Goal: Information Seeking & Learning: Find specific page/section

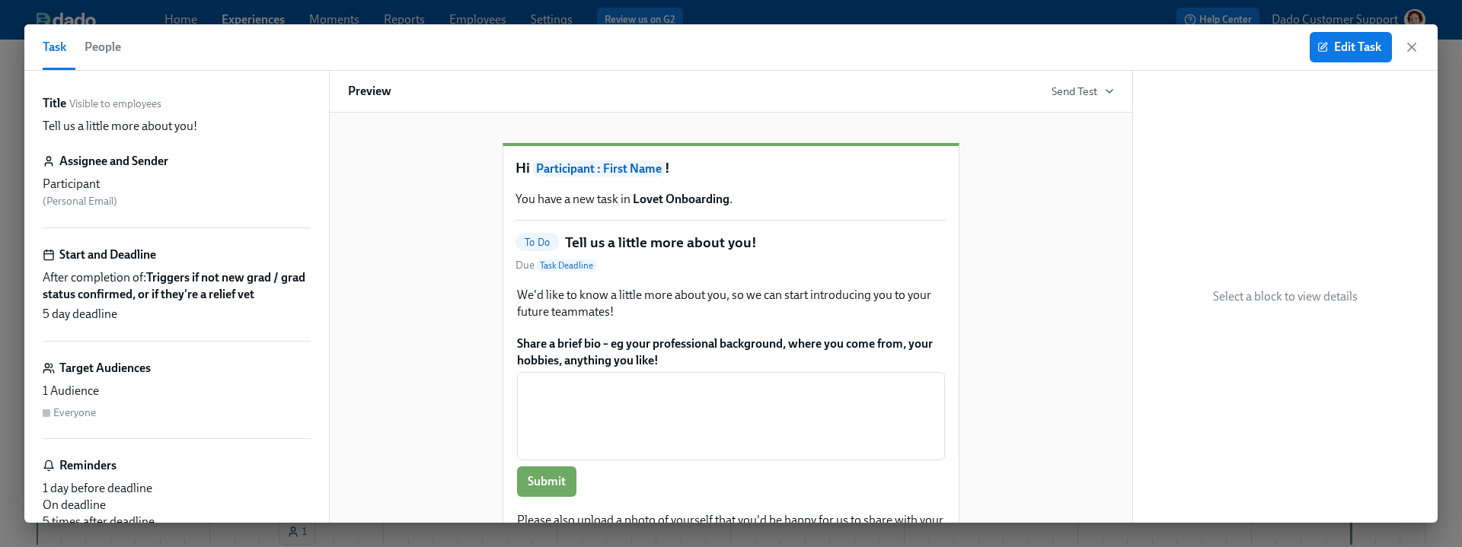
scroll to position [353, 0]
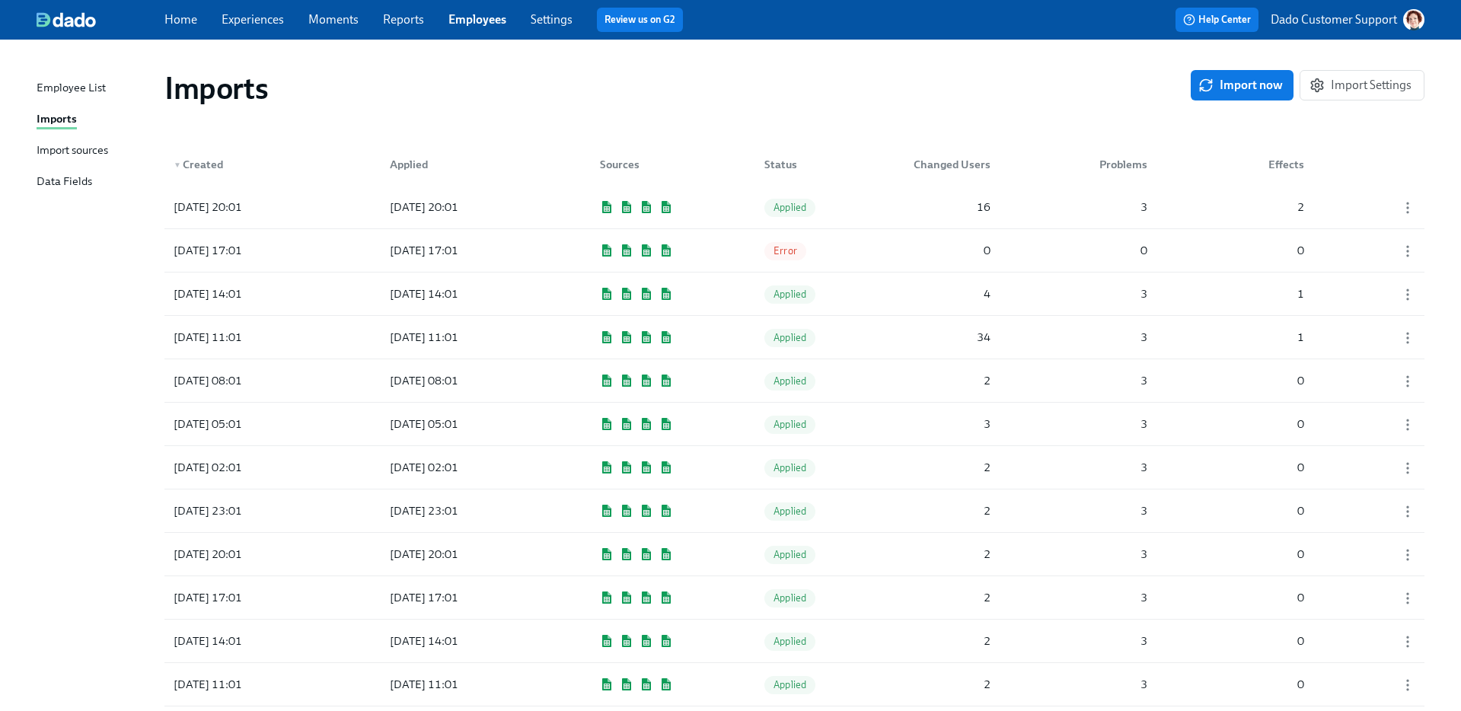
click at [65, 152] on div "Import sources" at bounding box center [73, 151] width 72 height 19
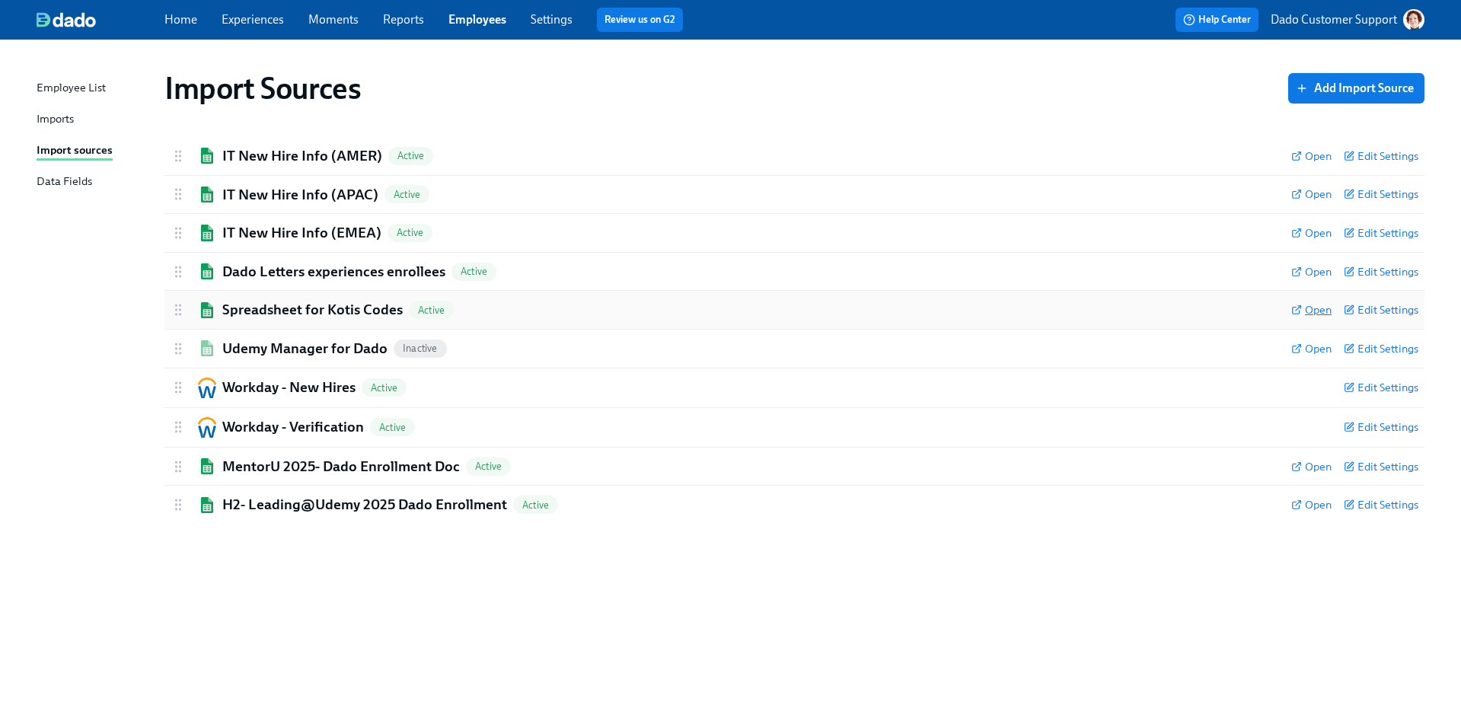
click at [1316, 303] on span "Open" at bounding box center [1311, 309] width 40 height 15
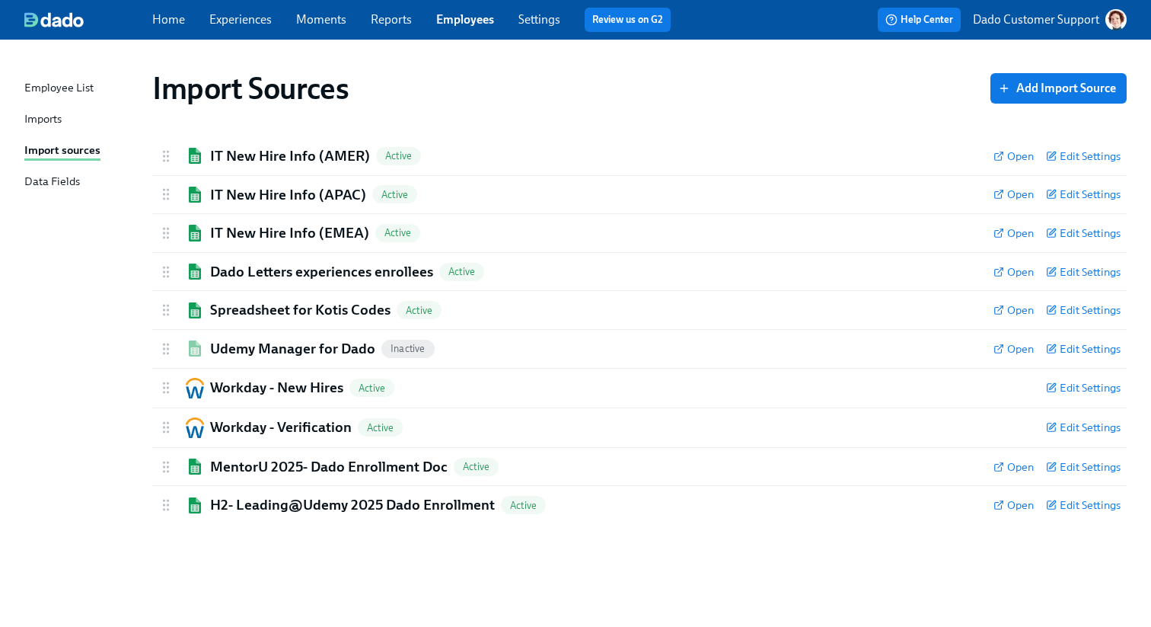
click at [237, 19] on link "Experiences" at bounding box center [240, 19] width 62 height 14
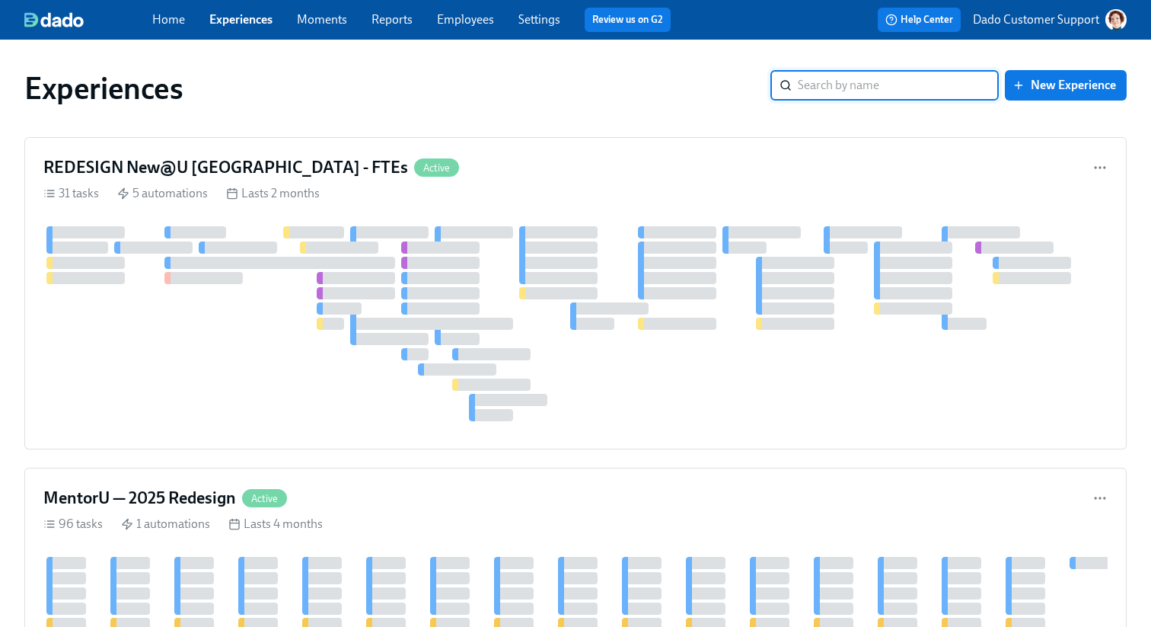
click at [471, 14] on link "Employees" at bounding box center [465, 19] width 57 height 14
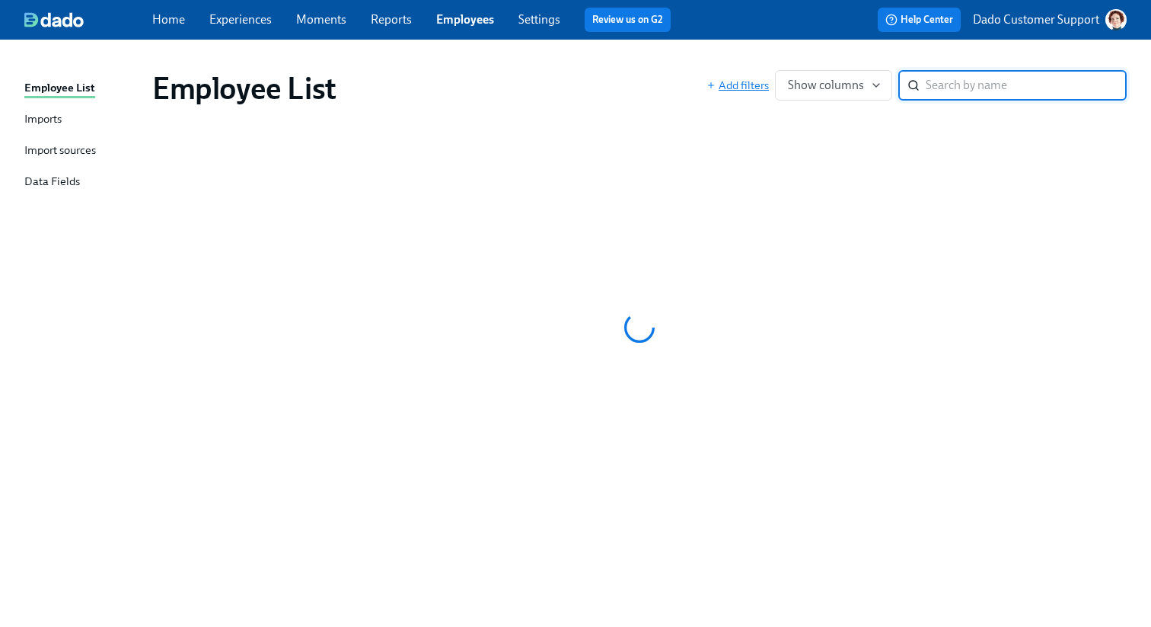
click at [750, 81] on span "Add filters" at bounding box center [738, 85] width 62 height 15
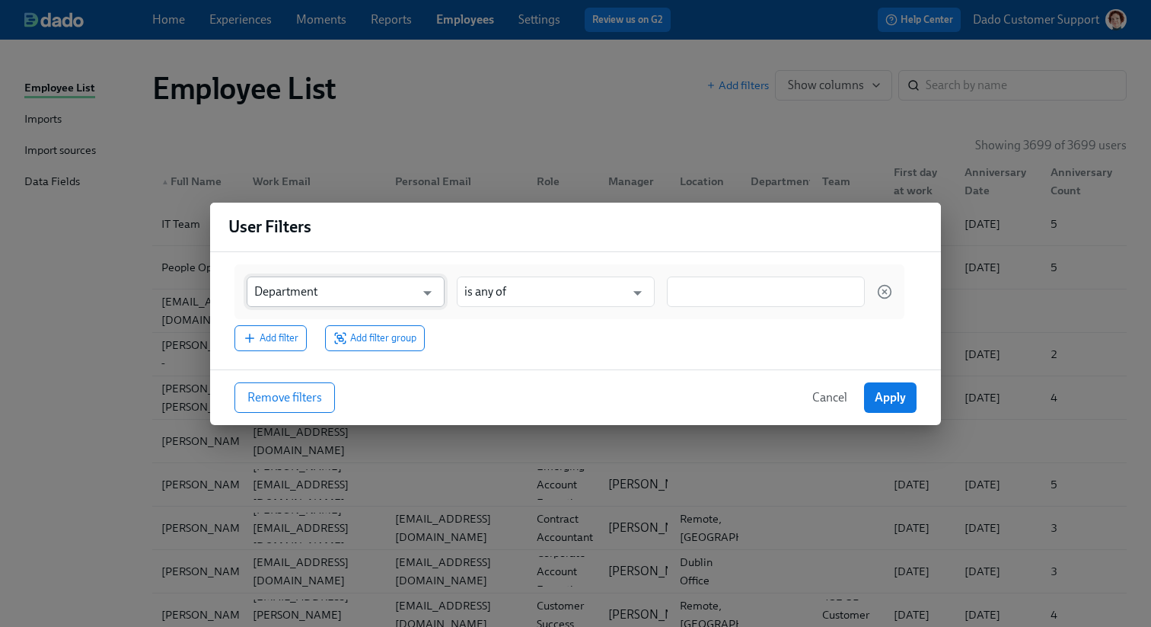
click at [281, 292] on input "Department" at bounding box center [334, 291] width 161 height 30
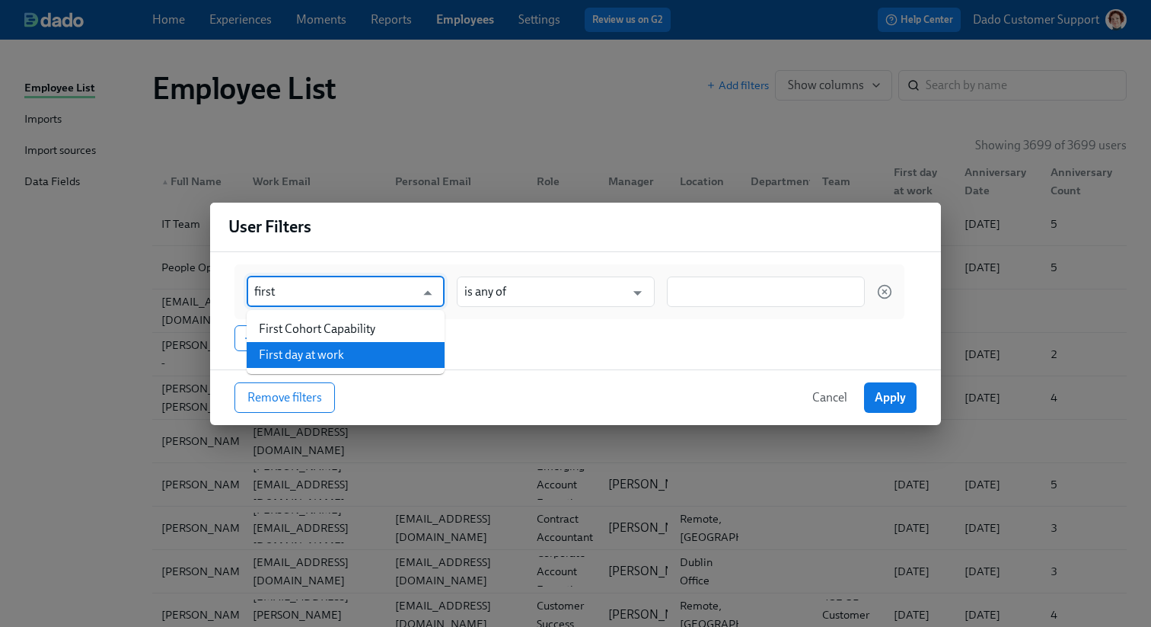
click at [300, 359] on li "First day at work" at bounding box center [346, 355] width 198 height 26
type input "First day at work"
type input "is before"
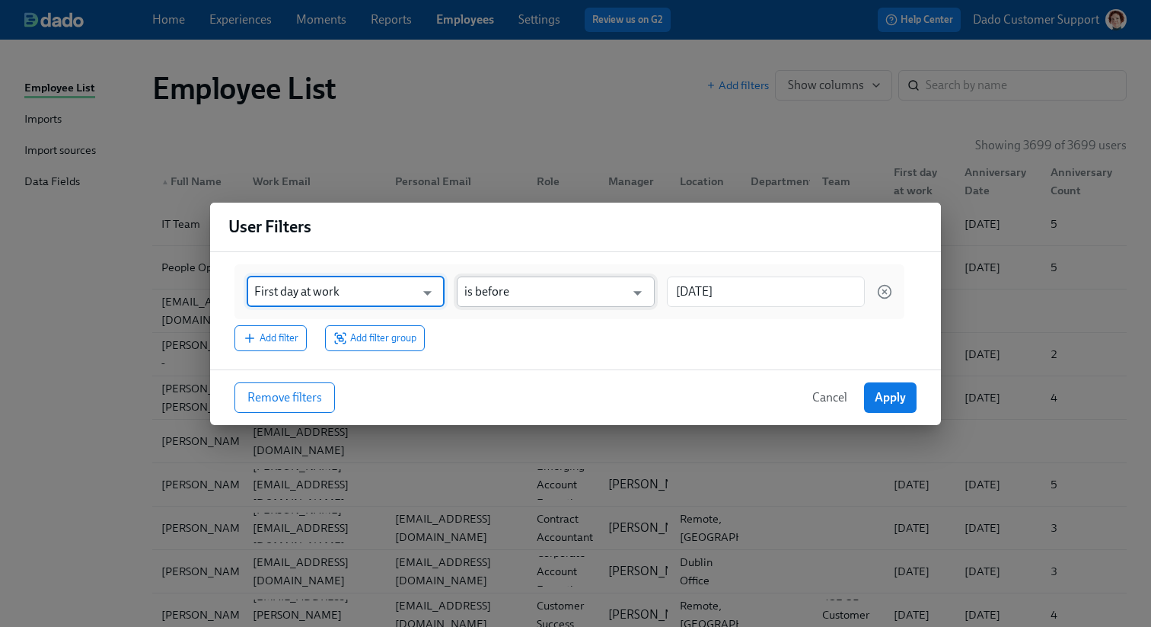
type input "First day at work"
click at [534, 299] on input "is before" at bounding box center [544, 291] width 161 height 30
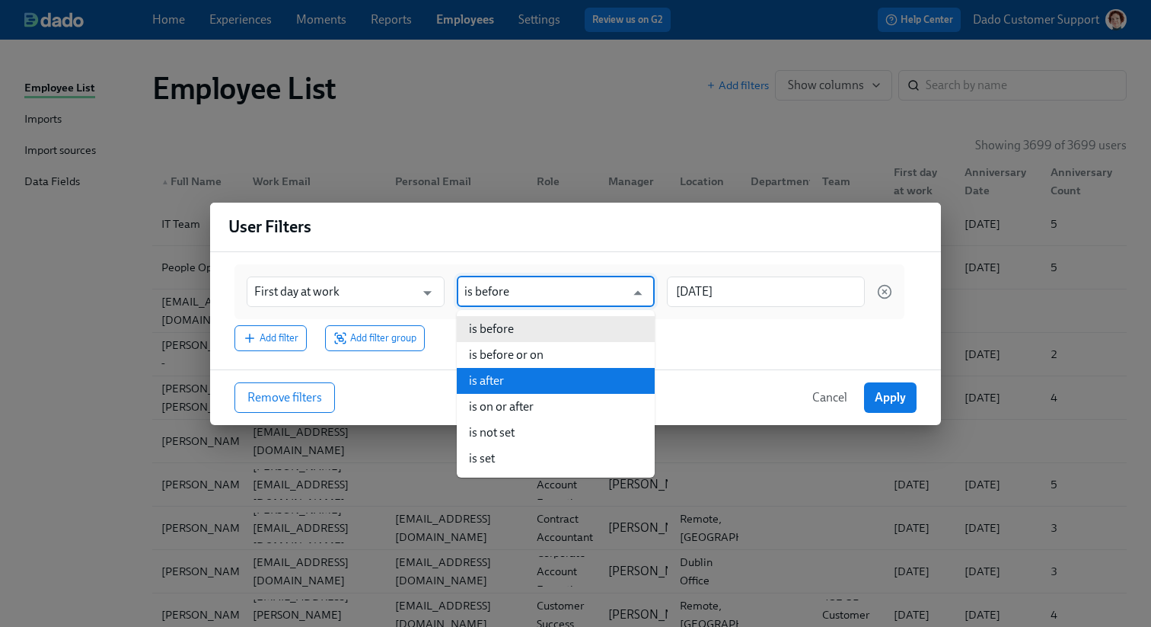
click at [507, 373] on li "is after" at bounding box center [556, 381] width 198 height 26
type input "is after"
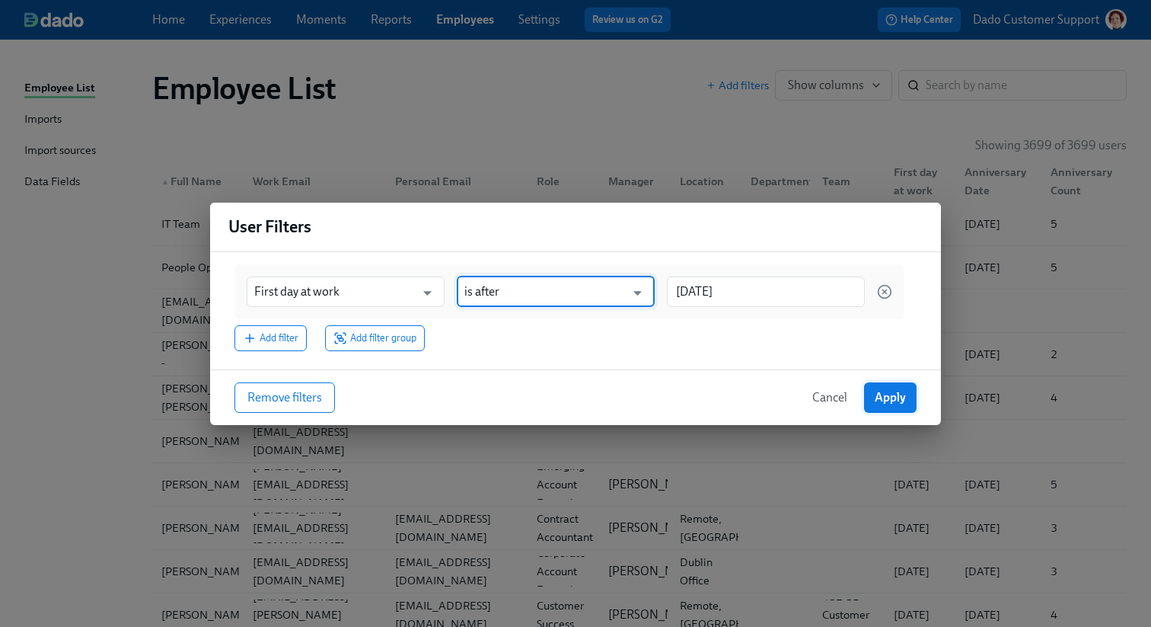
click at [906, 410] on button "Apply" at bounding box center [890, 397] width 53 height 30
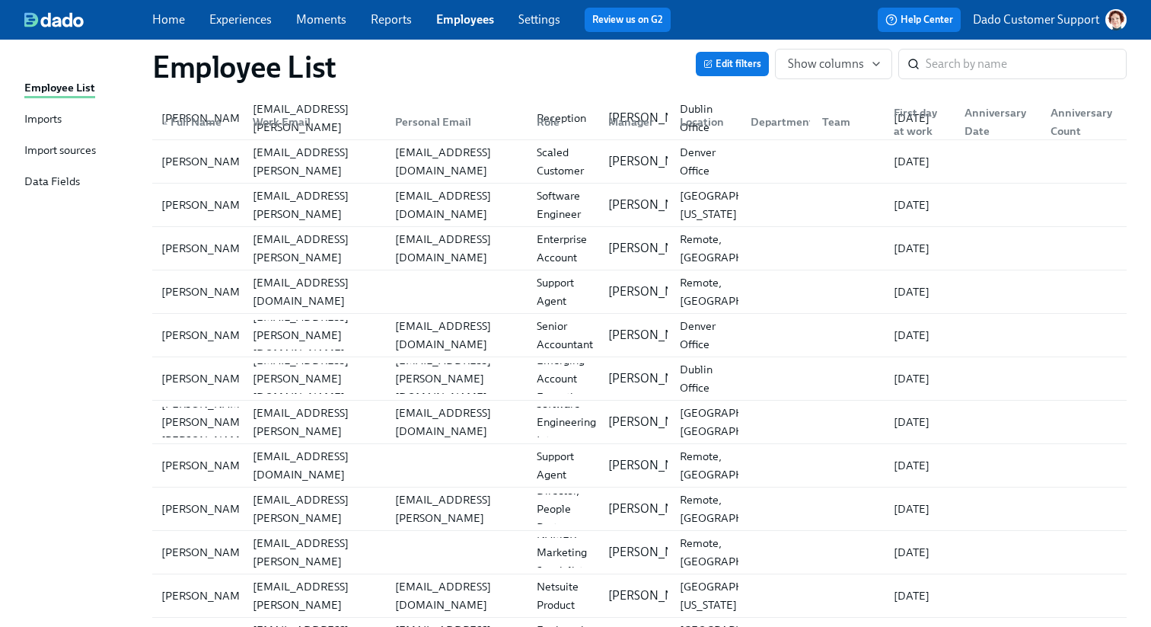
scroll to position [784, 0]
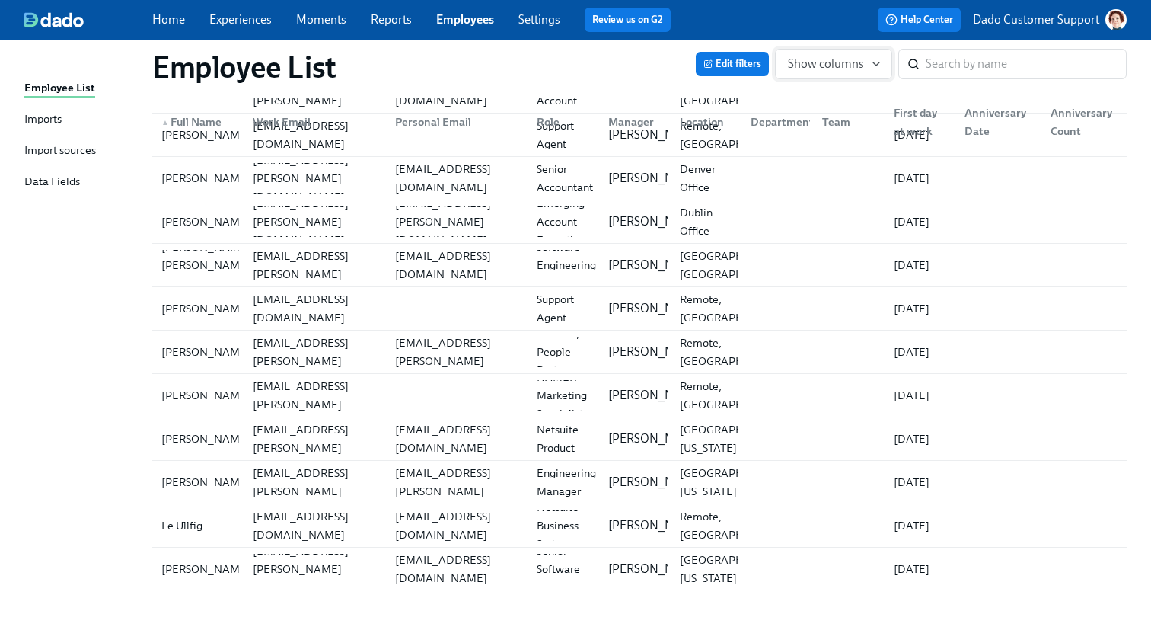
click at [828, 50] on button "Show columns" at bounding box center [833, 64] width 117 height 30
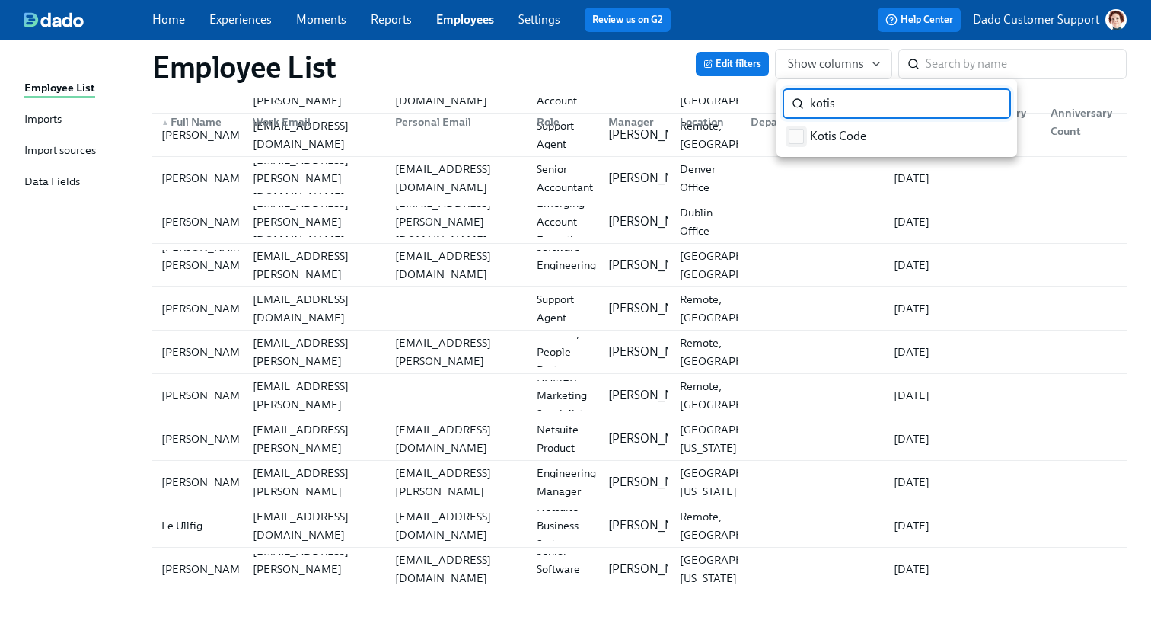
type input "kotis"
click at [787, 136] on label "Kotis Code" at bounding box center [828, 136] width 90 height 23
click at [790, 136] on input "Kotis Code" at bounding box center [797, 136] width 14 height 14
checkbox input "true"
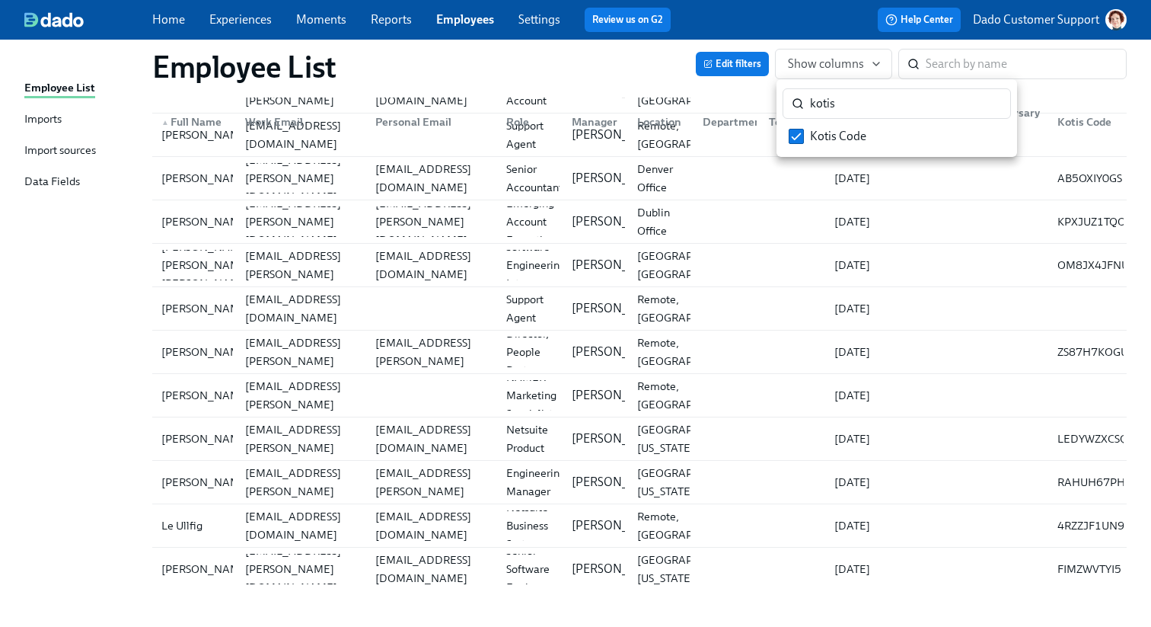
click at [576, 53] on div at bounding box center [575, 313] width 1151 height 627
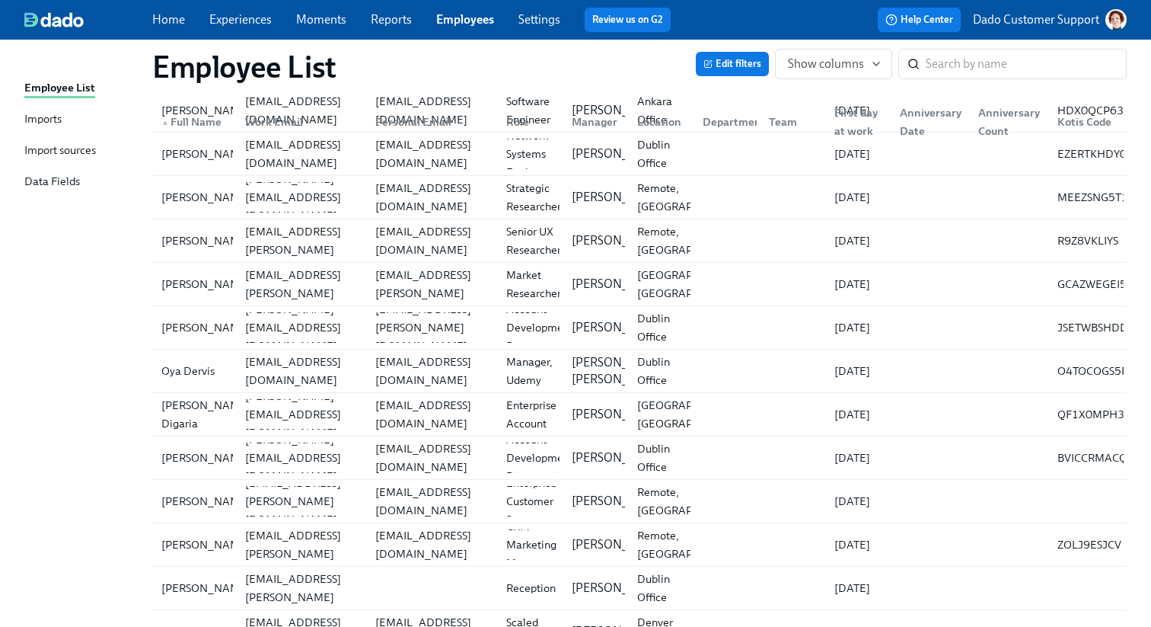
scroll to position [0, 0]
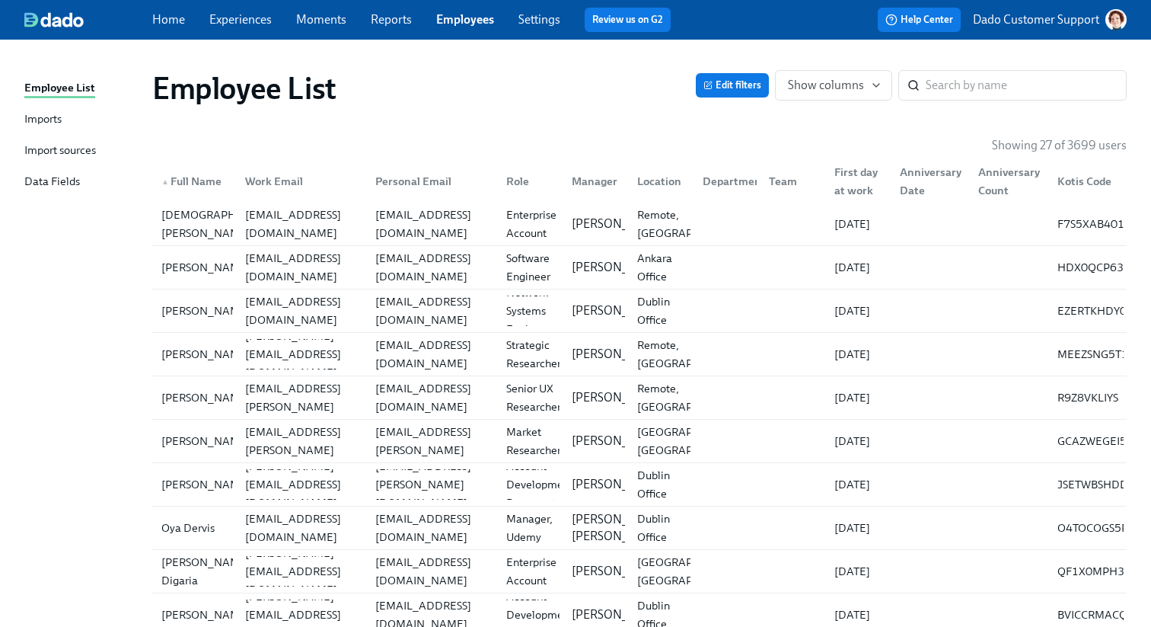
click at [853, 178] on div "First day at work" at bounding box center [857, 181] width 59 height 37
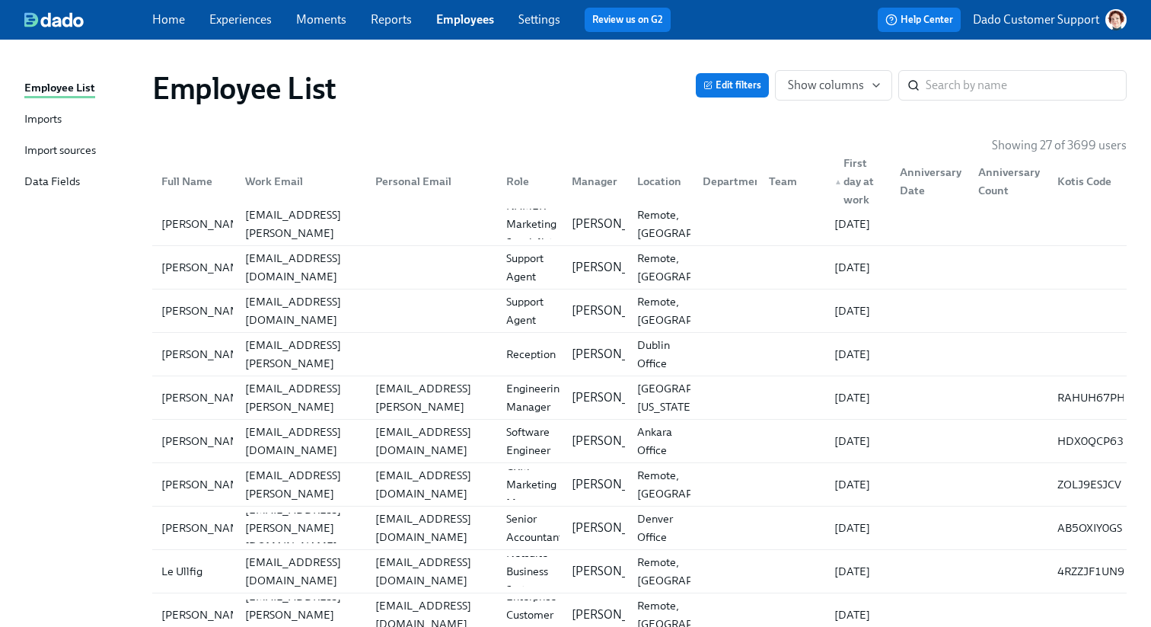
click at [847, 177] on div "▲ First day at work" at bounding box center [857, 181] width 59 height 55
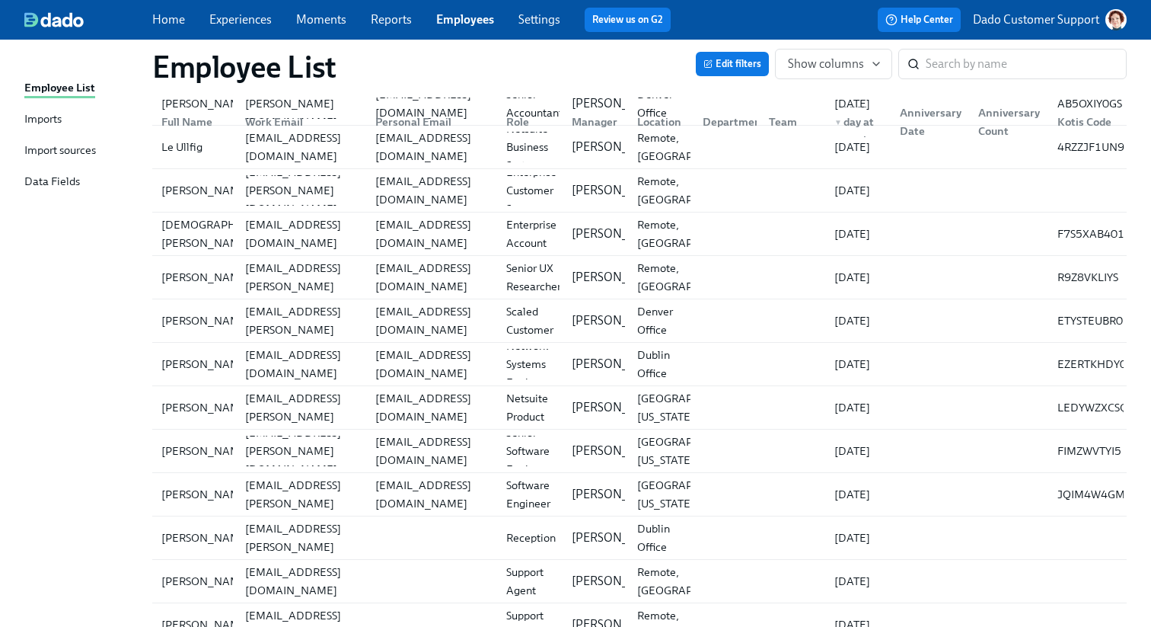
scroll to position [784, 0]
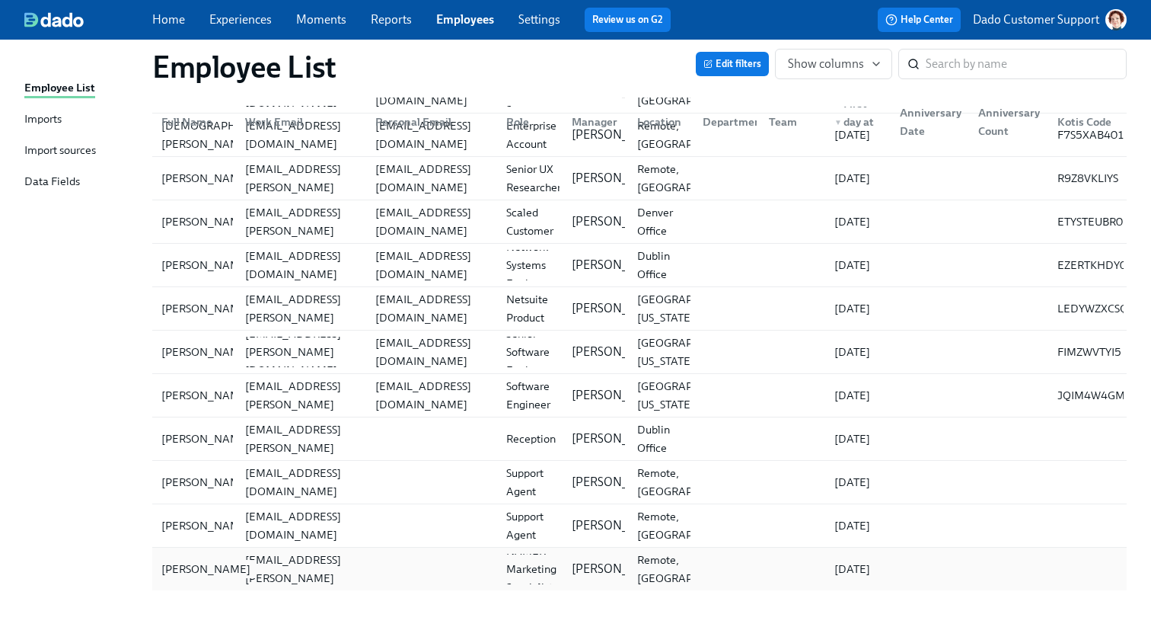
click at [178, 563] on div "Brooke Spalding" at bounding box center [205, 569] width 101 height 18
click at [182, 516] on div "Trang Nguyen" at bounding box center [205, 525] width 101 height 18
click at [178, 481] on div "Hang Le" at bounding box center [205, 482] width 101 height 18
click at [179, 436] on div "Leah Hacket" at bounding box center [205, 438] width 101 height 18
click at [720, 61] on span "Edit filters" at bounding box center [733, 63] width 58 height 15
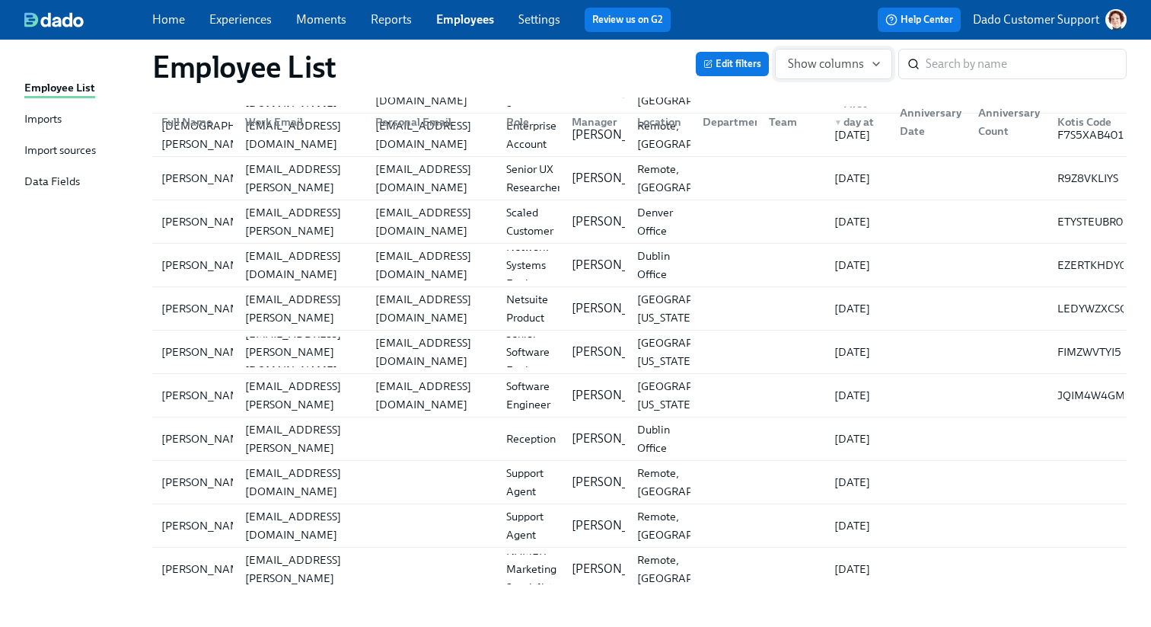
click at [806, 72] on button "Show columns" at bounding box center [833, 64] width 117 height 30
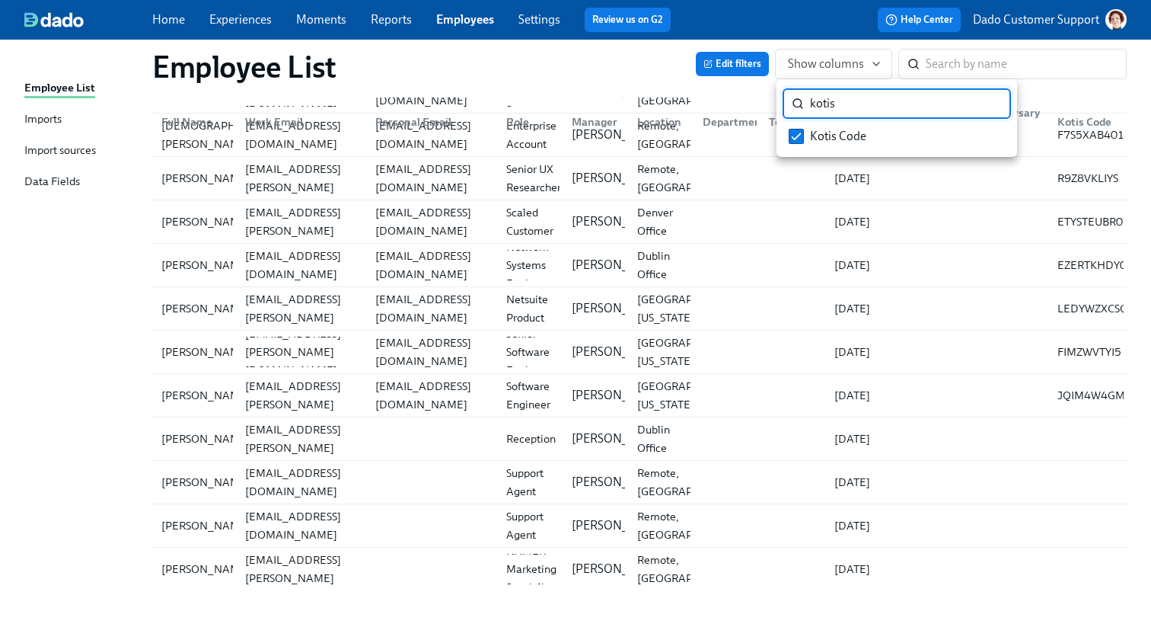
click at [988, 104] on input "kotis" at bounding box center [910, 103] width 201 height 30
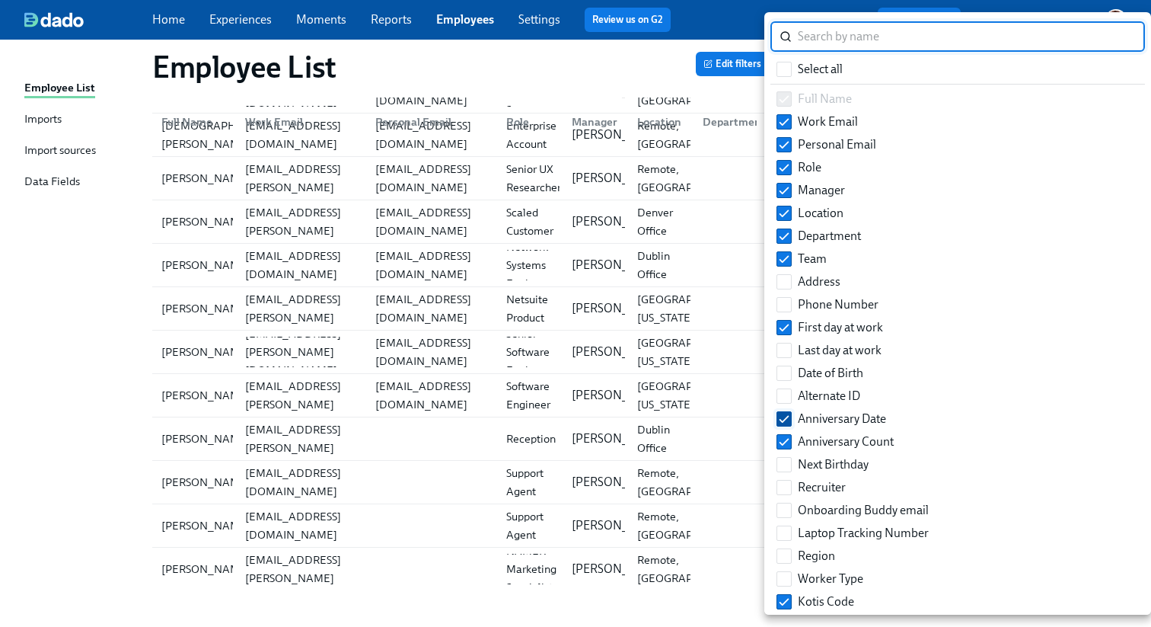
click at [780, 422] on input "Anniversary Date" at bounding box center [784, 419] width 14 height 14
checkbox input "false"
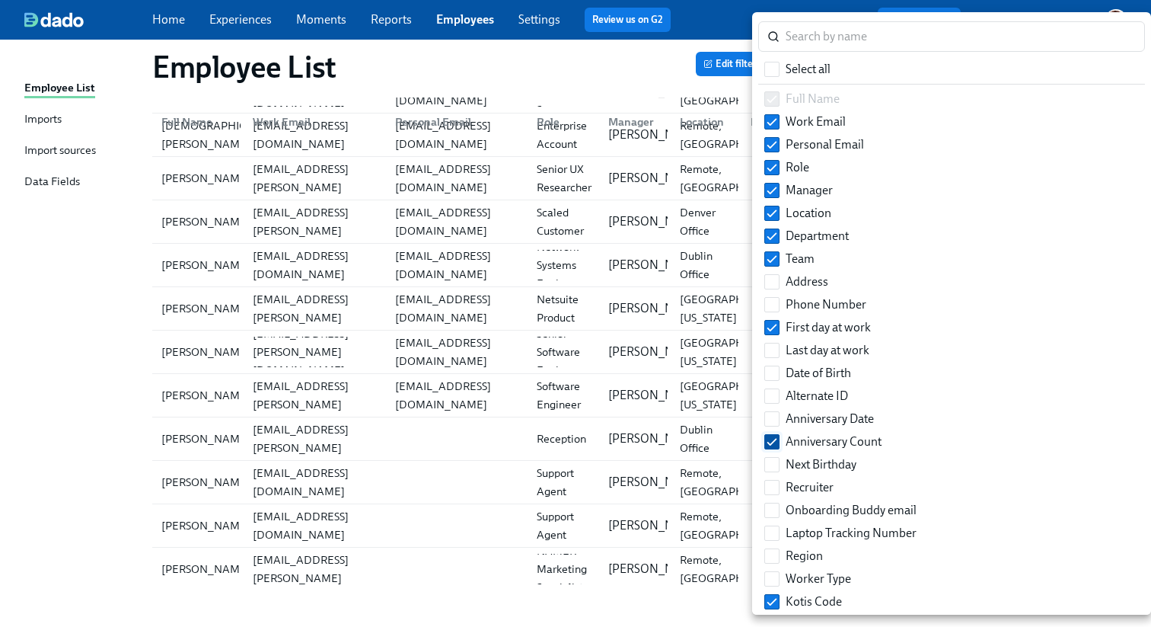
click at [780, 448] on label "Anniversary Count" at bounding box center [822, 441] width 129 height 23
click at [779, 448] on input "Anniversary Count" at bounding box center [772, 442] width 14 height 14
checkbox input "false"
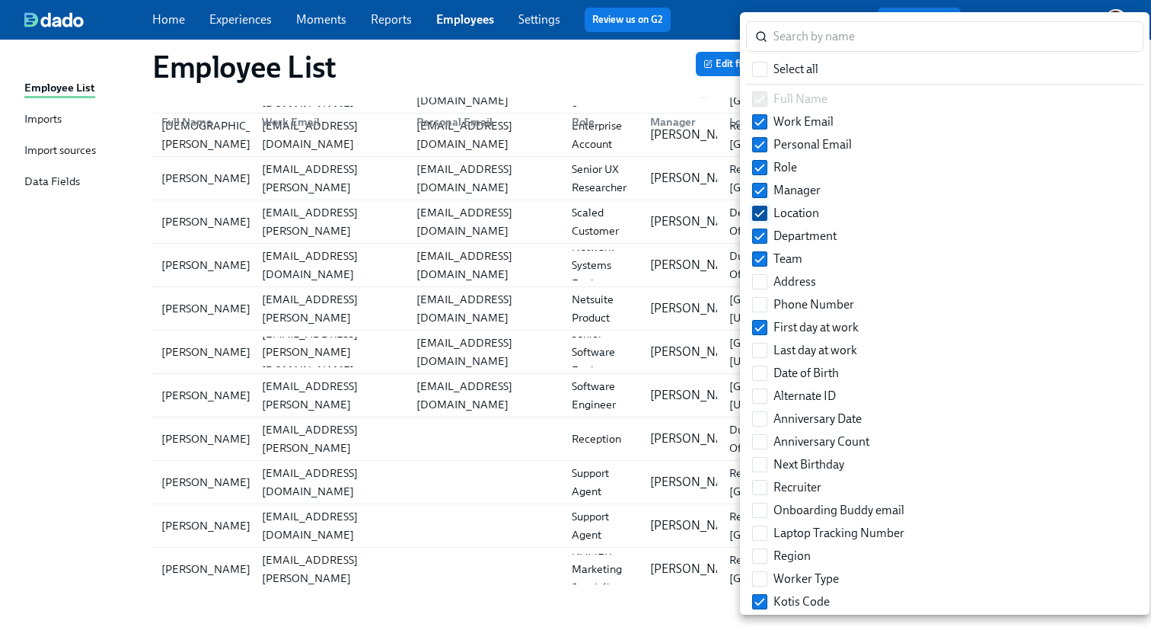
click at [756, 209] on input "Location" at bounding box center [760, 213] width 14 height 14
checkbox input "false"
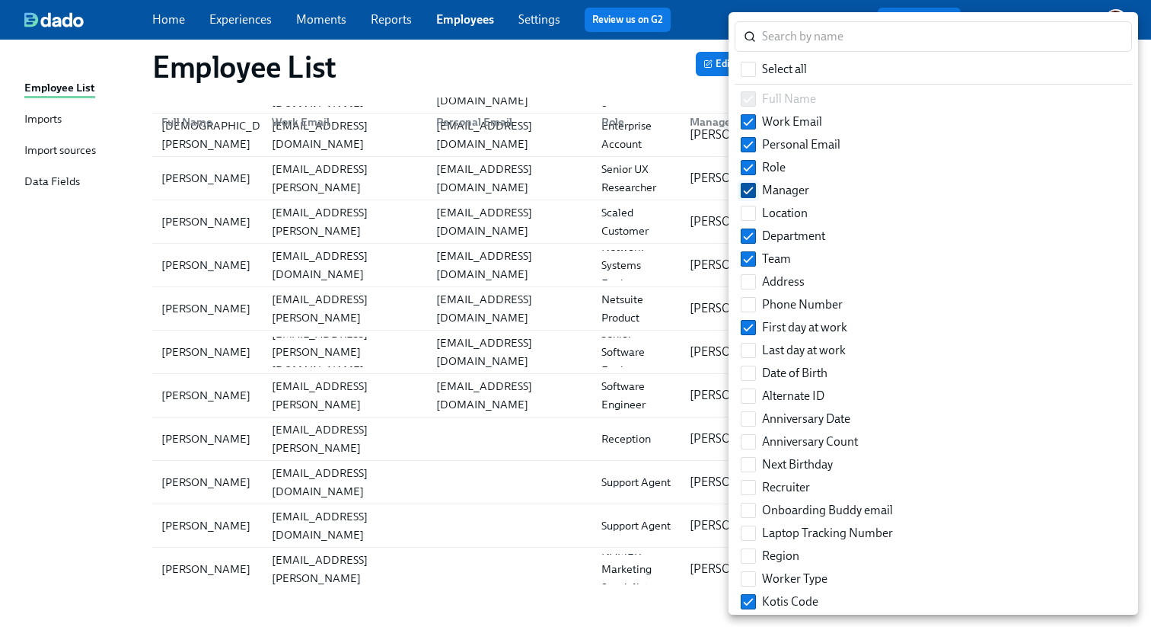
click at [756, 192] on label "Manager" at bounding box center [775, 190] width 81 height 23
click at [755, 192] on input "Manager" at bounding box center [749, 191] width 14 height 14
checkbox input "false"
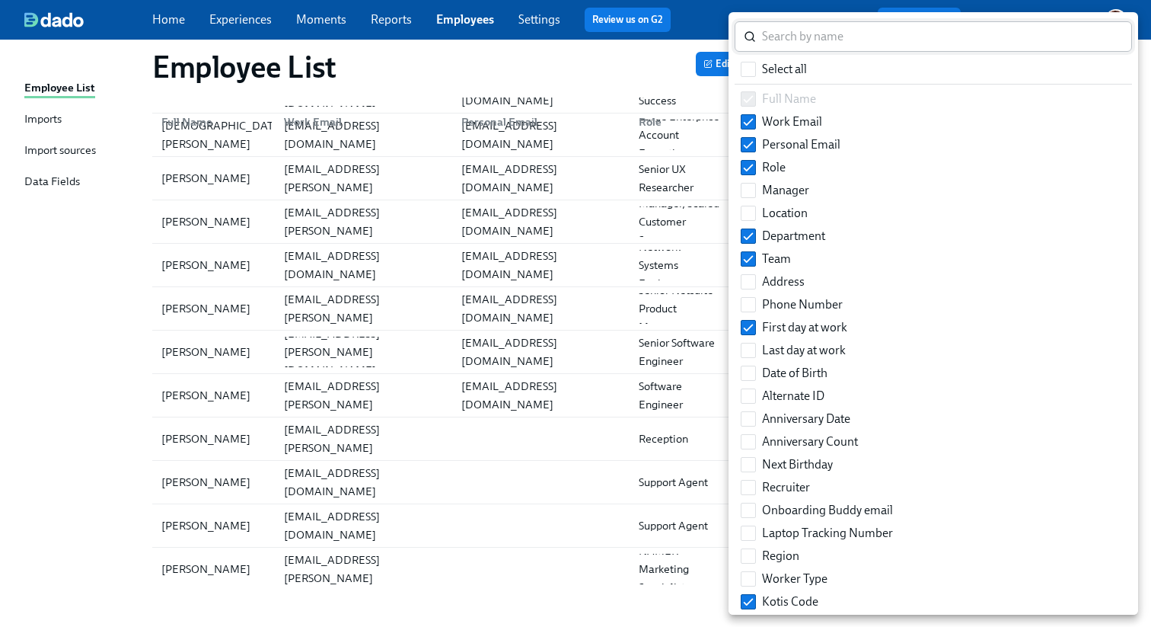
click at [804, 29] on input "search" at bounding box center [947, 36] width 370 height 30
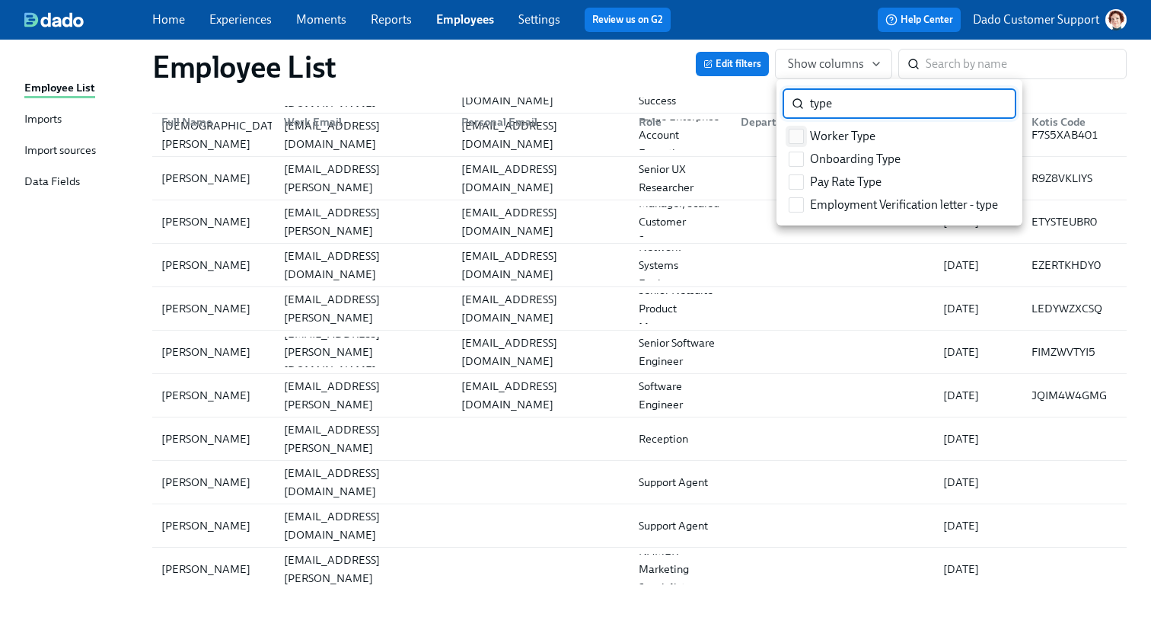
type input "type"
click at [807, 134] on label "Worker Type" at bounding box center [832, 136] width 99 height 23
click at [803, 134] on input "Worker Type" at bounding box center [797, 136] width 14 height 14
checkbox input "true"
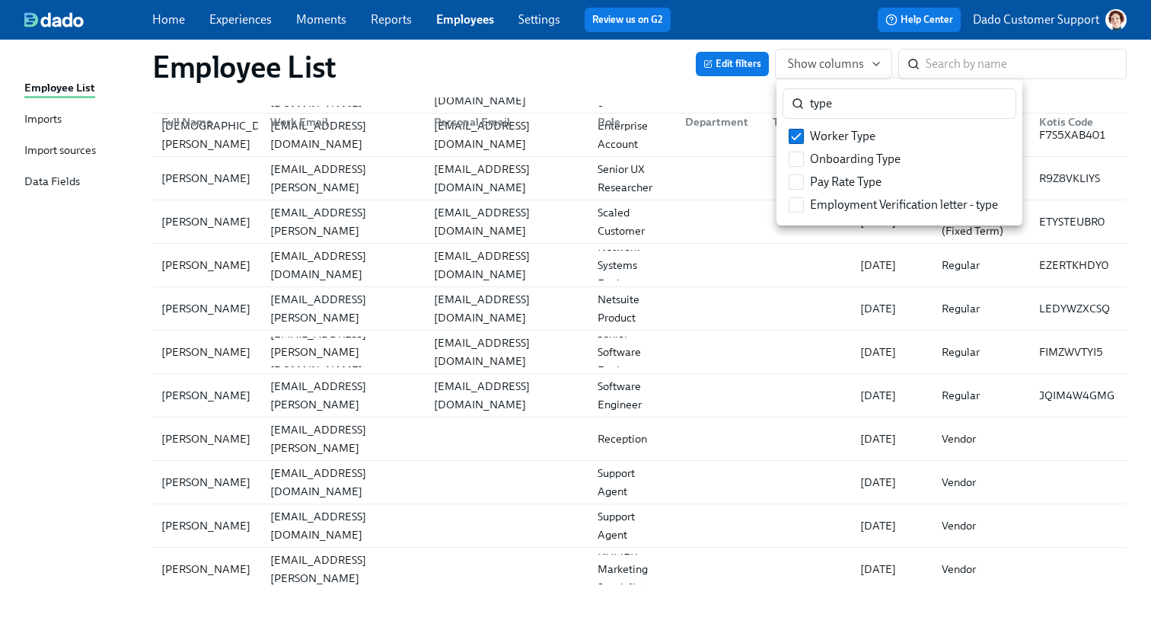
click at [595, 71] on div at bounding box center [575, 313] width 1151 height 627
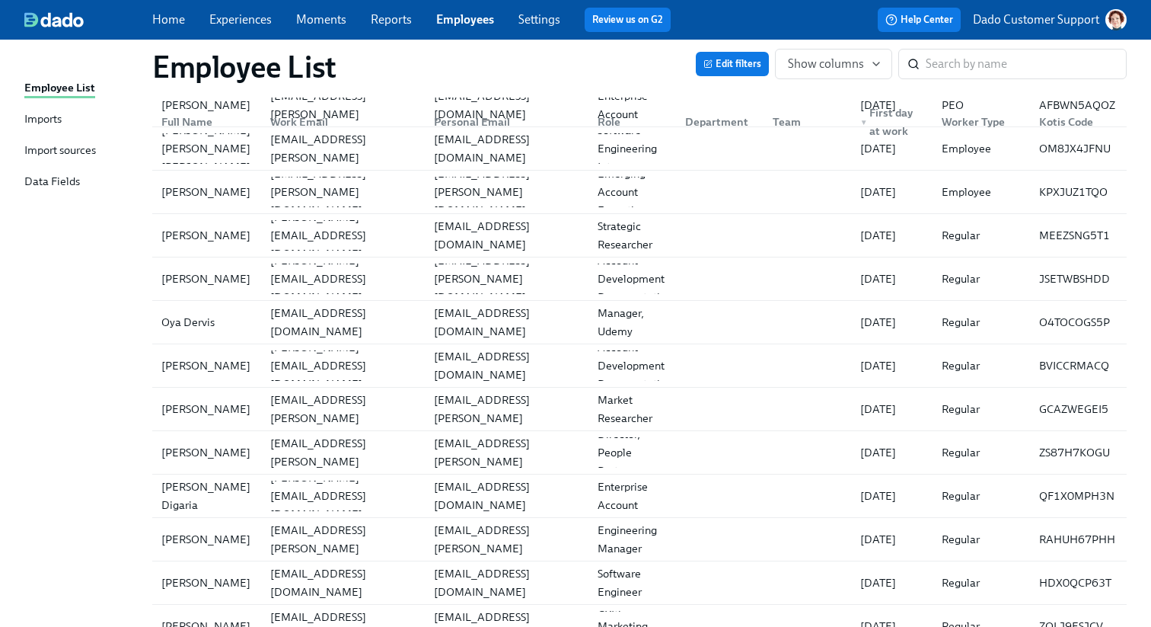
scroll to position [0, 0]
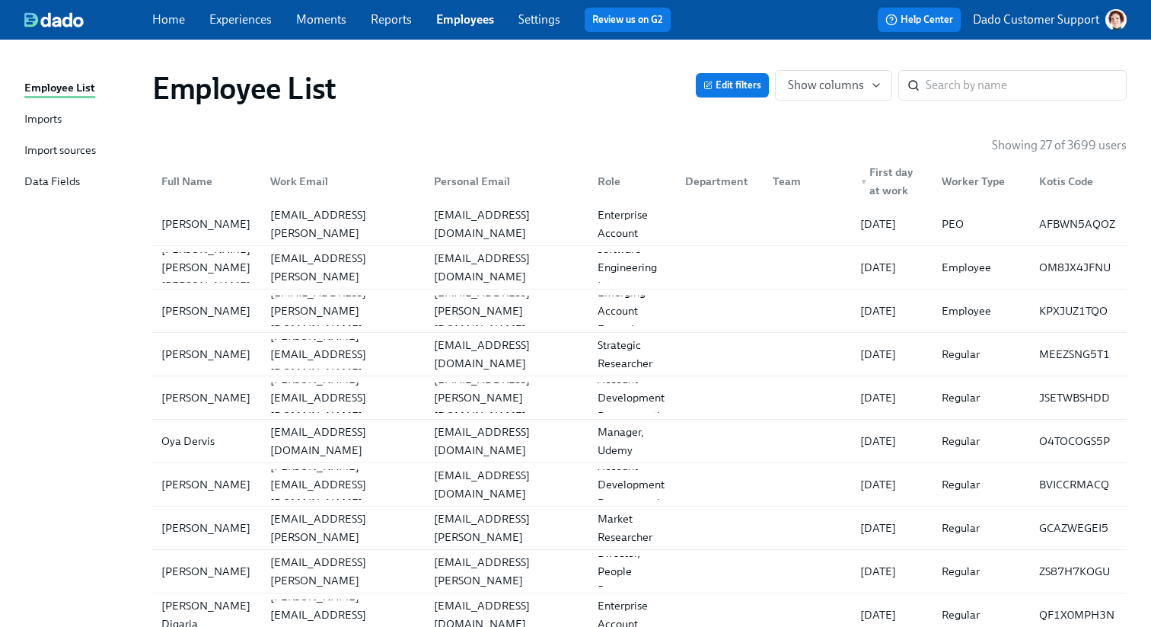
click at [896, 192] on div "▼ First day at work" at bounding box center [891, 181] width 75 height 37
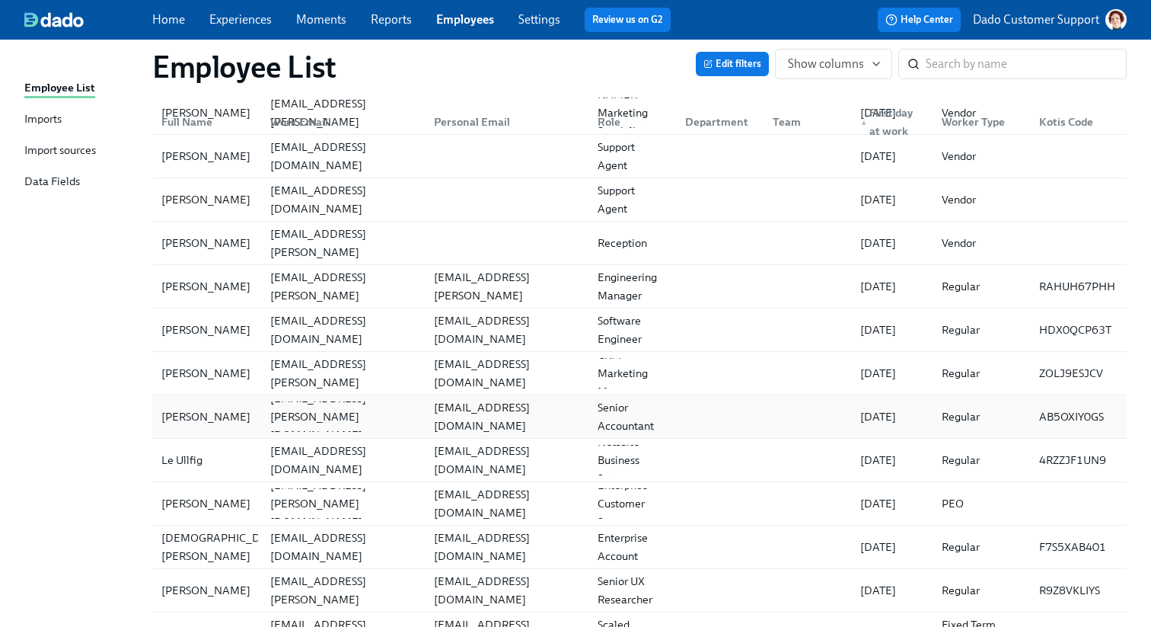
scroll to position [119, 0]
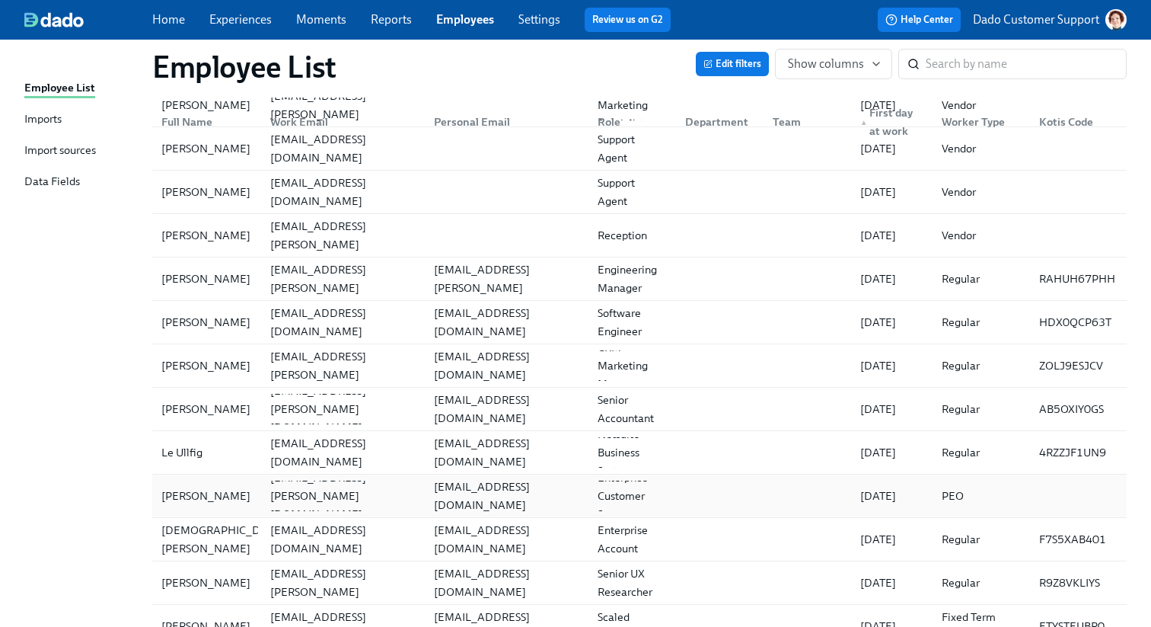
click at [204, 493] on div "Dion Gottron" at bounding box center [205, 496] width 101 height 18
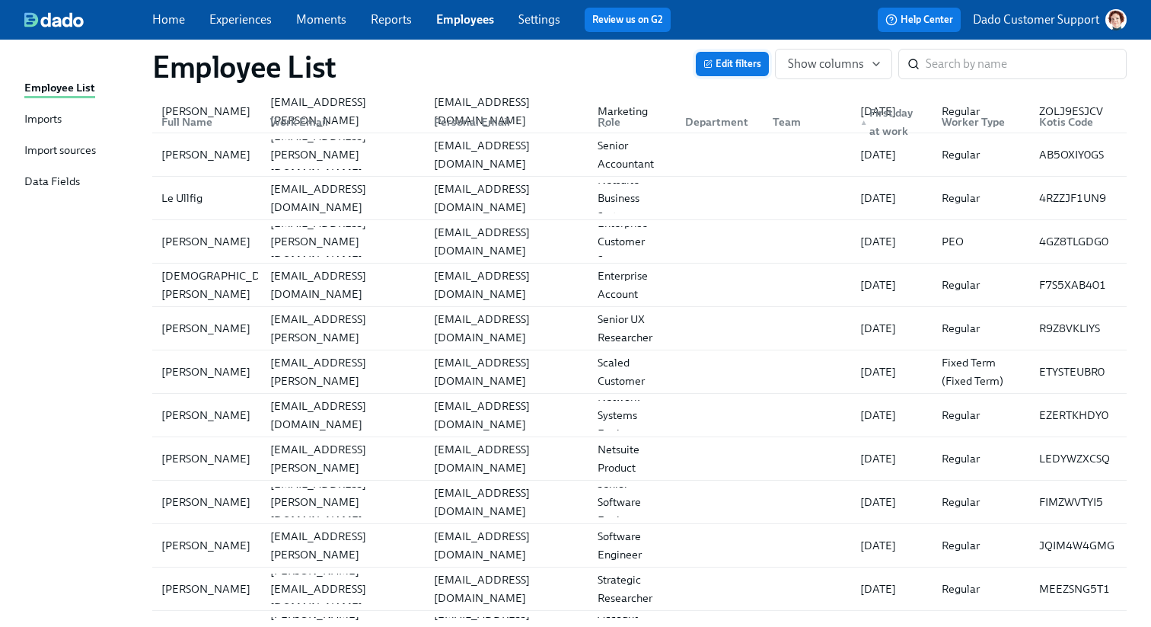
scroll to position [375, 0]
click at [726, 64] on span "Edit filters" at bounding box center [733, 63] width 58 height 15
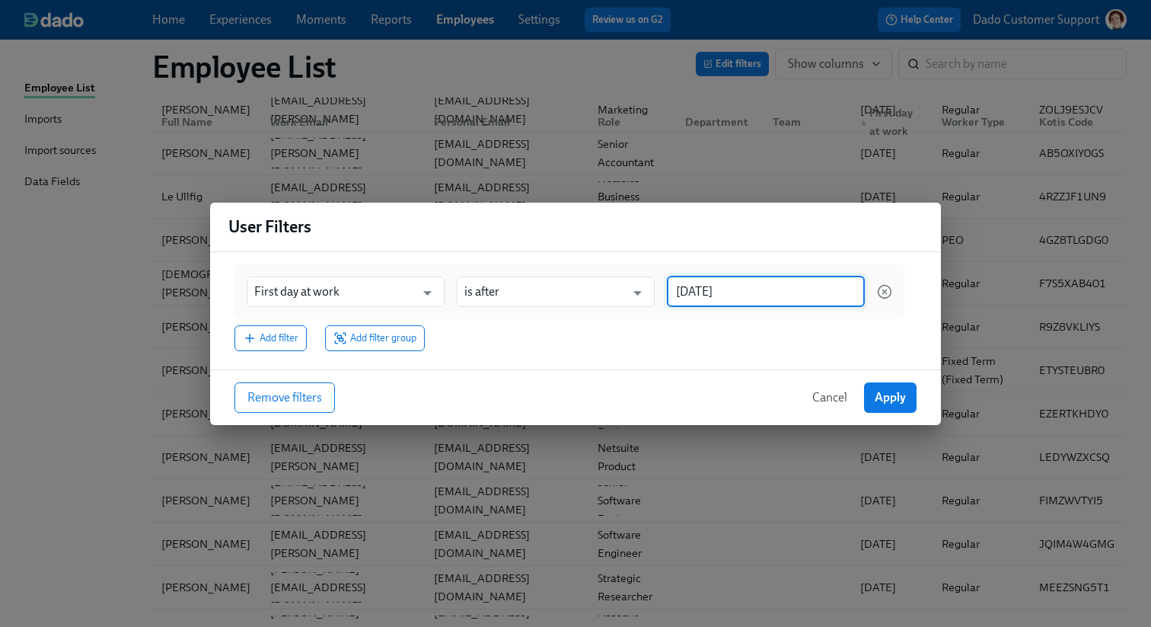
click at [745, 280] on input "2025/10/06" at bounding box center [766, 291] width 198 height 30
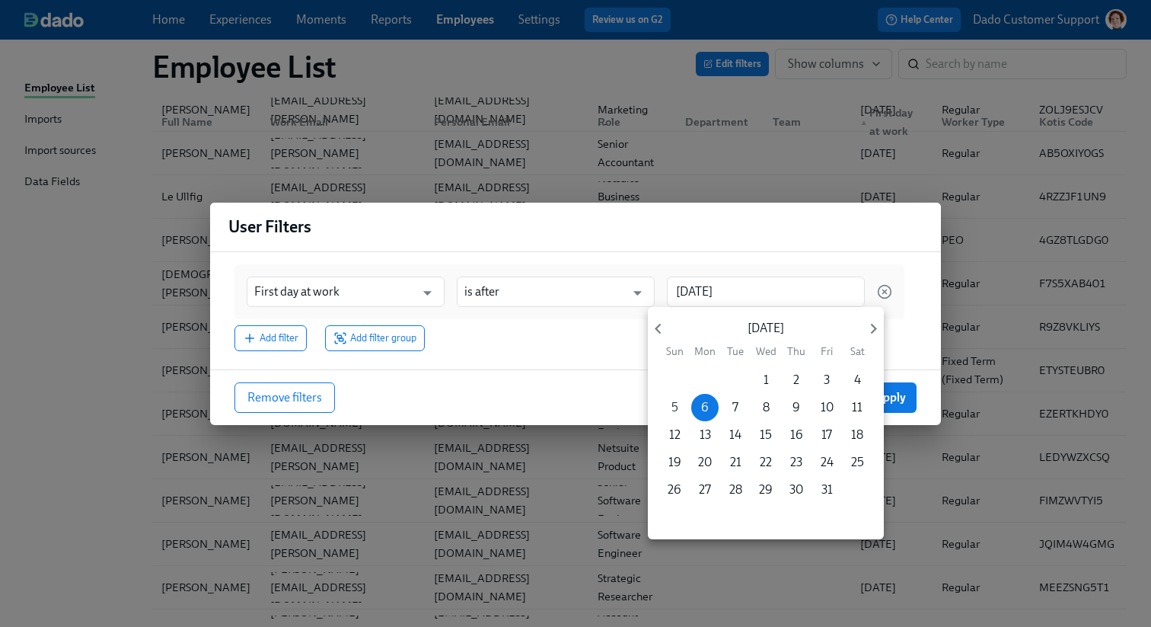
click at [667, 397] on button "5" at bounding box center [674, 407] width 27 height 27
type input "2025/10/05"
click at [895, 393] on div at bounding box center [575, 313] width 1151 height 627
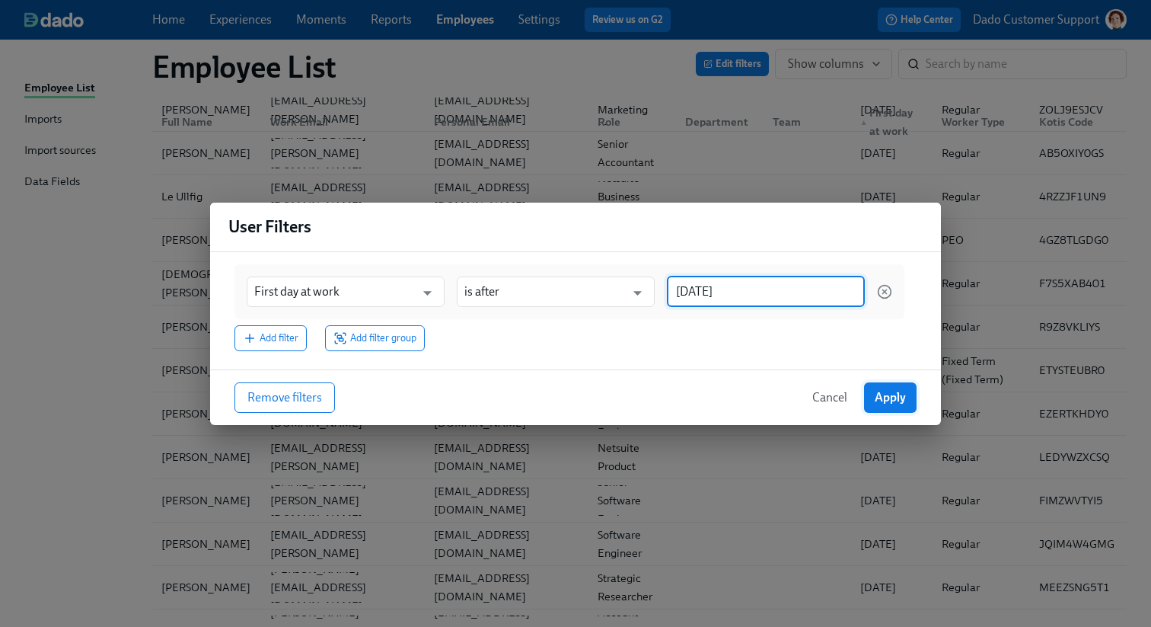
click at [886, 394] on span "Apply" at bounding box center [890, 397] width 31 height 15
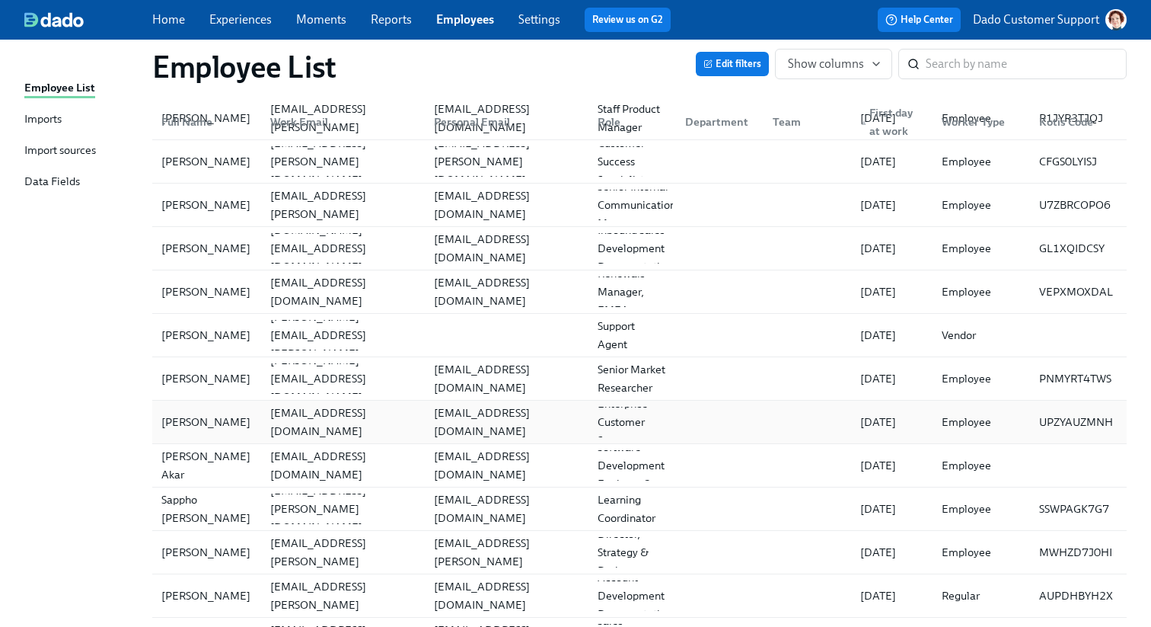
scroll to position [239, 0]
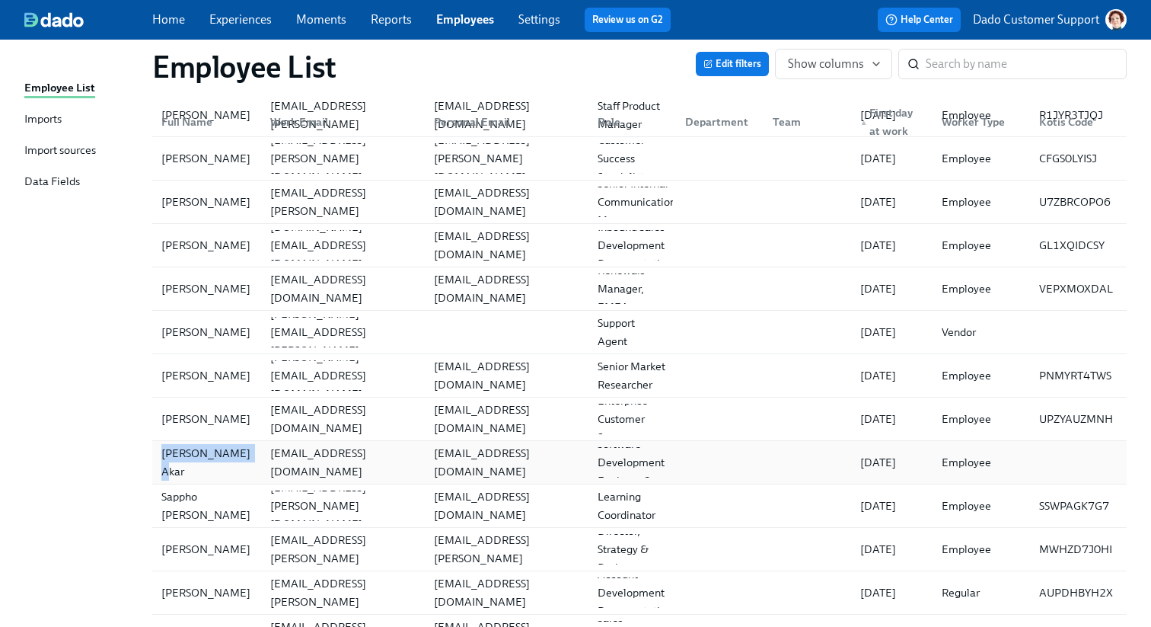
drag, startPoint x: 106, startPoint y: 464, endPoint x: 236, endPoint y: 458, distance: 130.3
copy div "[PERSON_NAME] Akar"
click at [197, 448] on div "[PERSON_NAME] Akar" at bounding box center [206, 462] width 103 height 30
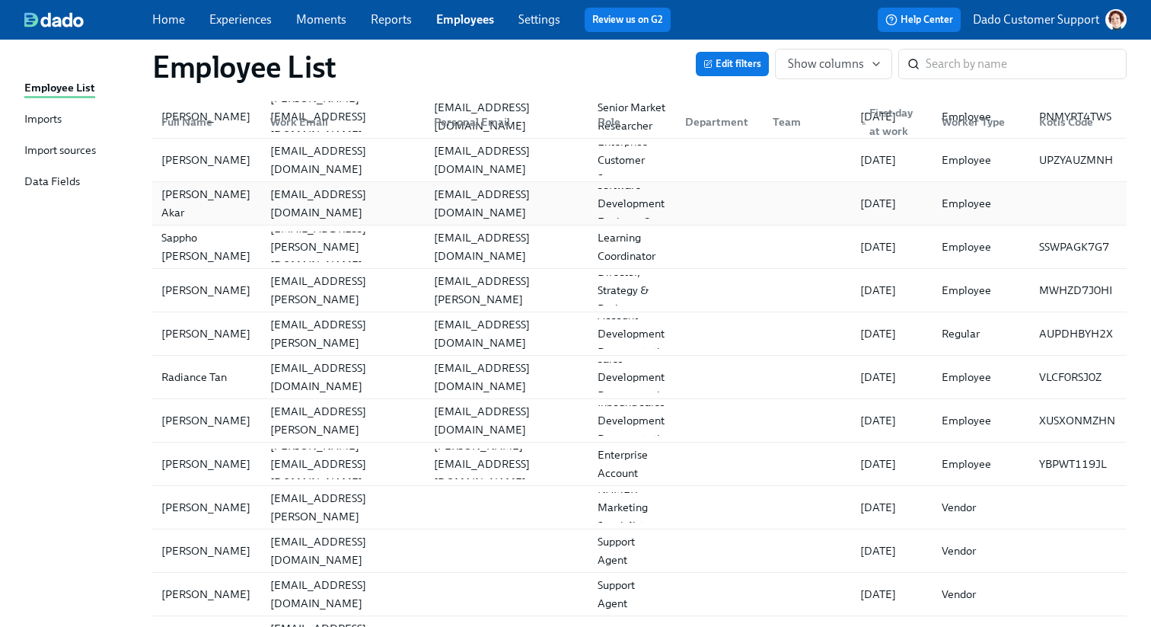
scroll to position [496, 0]
click at [191, 421] on div "Chantel King" at bounding box center [205, 422] width 101 height 18
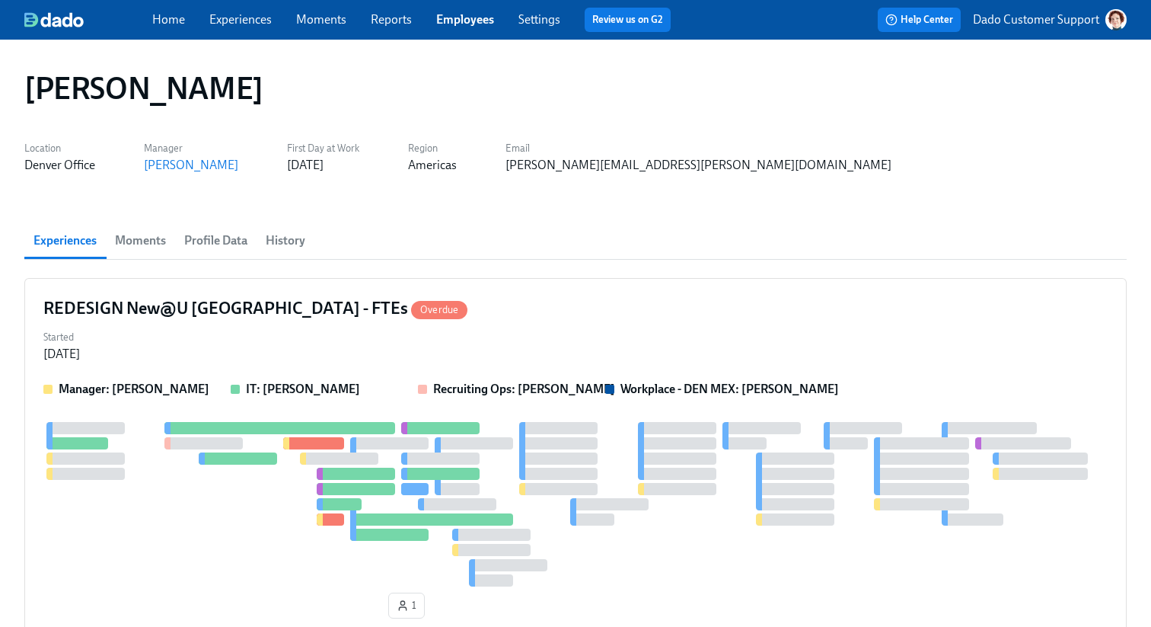
click at [595, 256] on div "Experiences Moments Profile Data History" at bounding box center [575, 240] width 1103 height 37
click at [310, 388] on strong "IT: [PERSON_NAME]" at bounding box center [303, 388] width 114 height 14
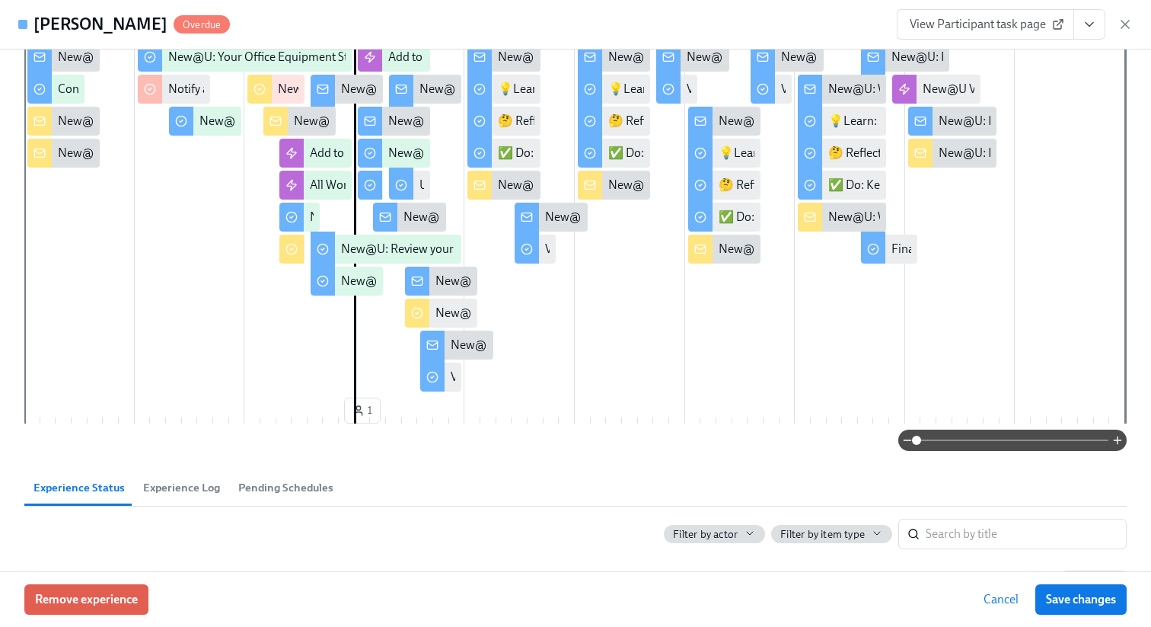
scroll to position [163, 0]
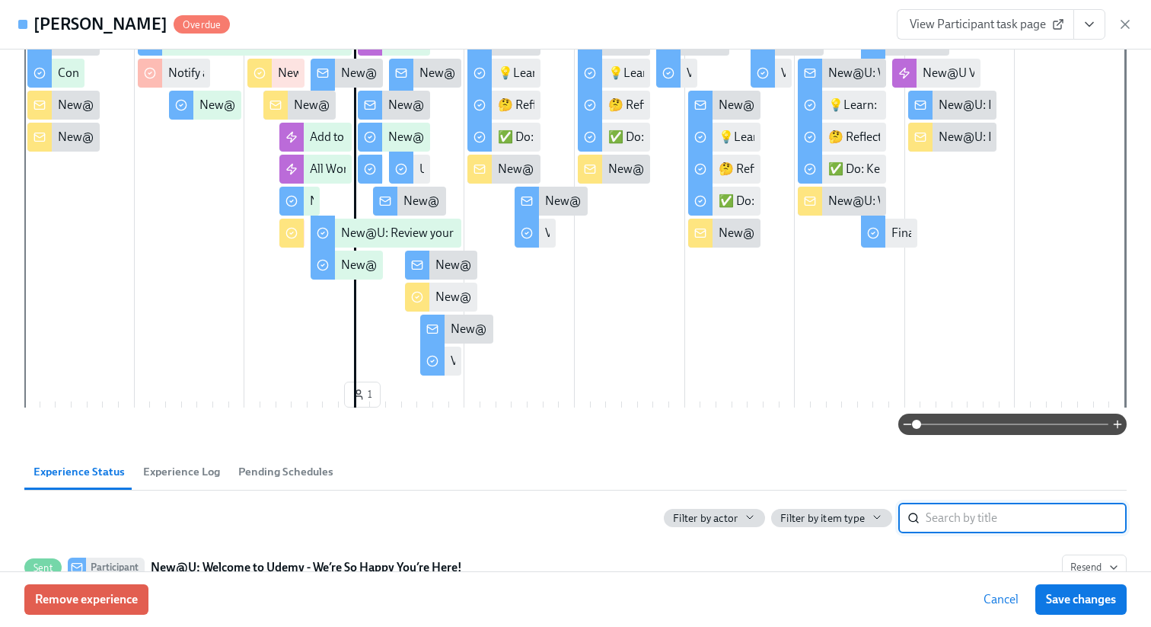
click at [990, 503] on input "search" at bounding box center [1026, 518] width 201 height 30
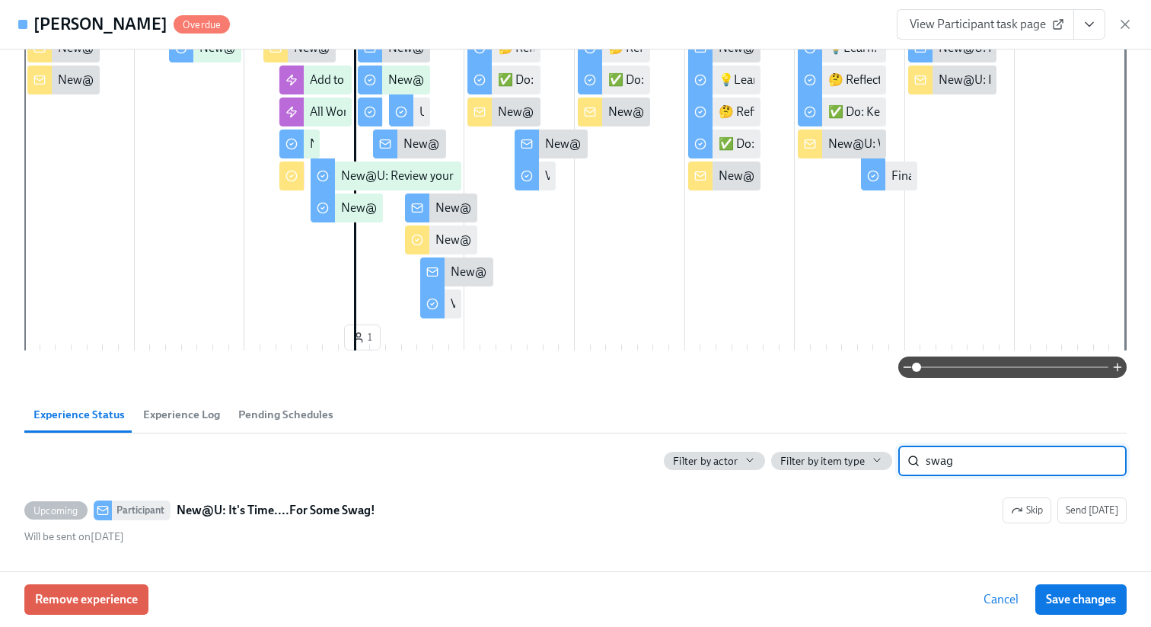
type input "swag"
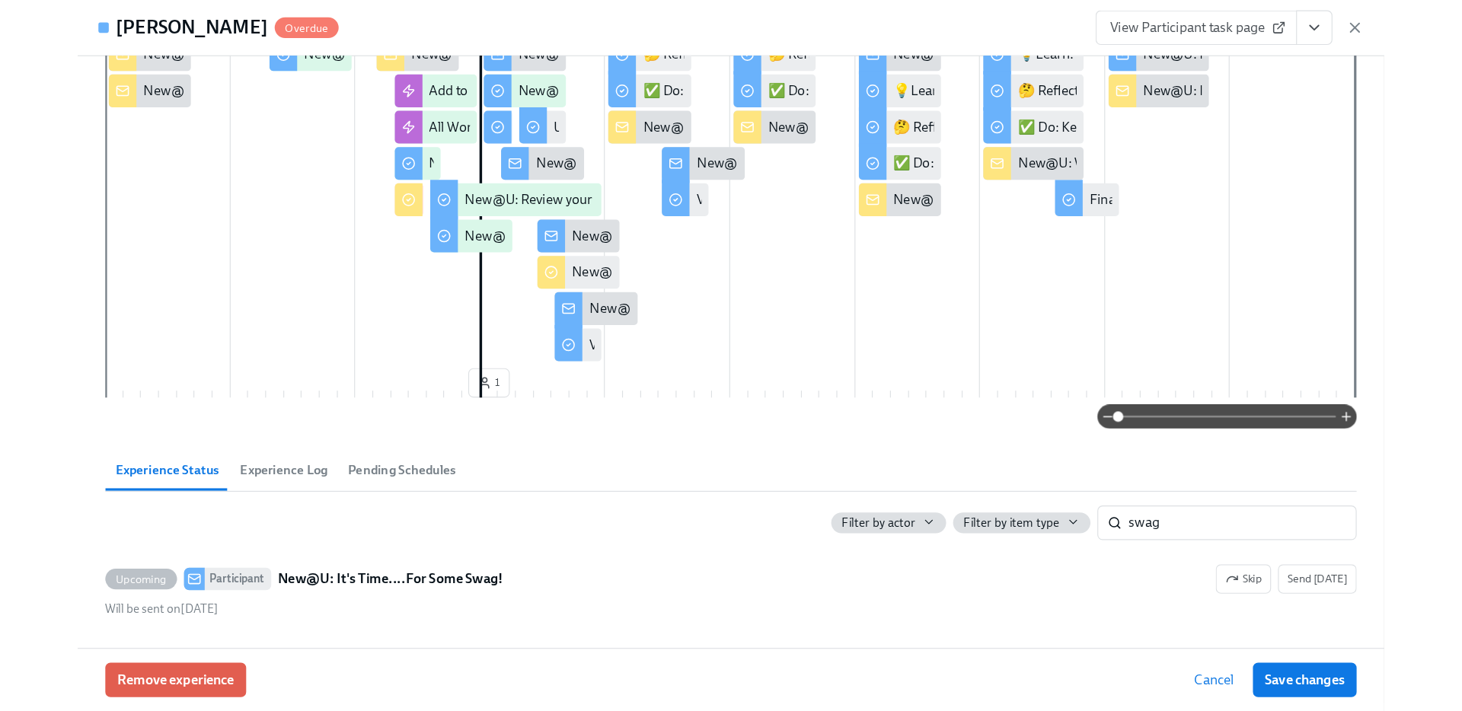
scroll to position [0, 0]
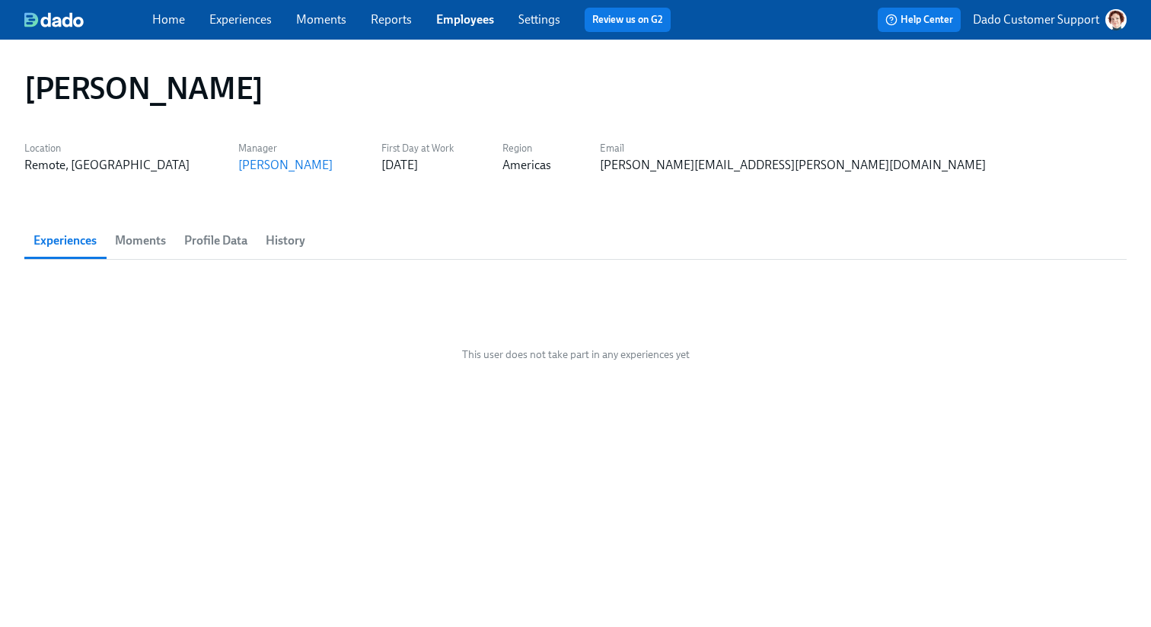
click at [290, 237] on span "History" at bounding box center [286, 240] width 40 height 21
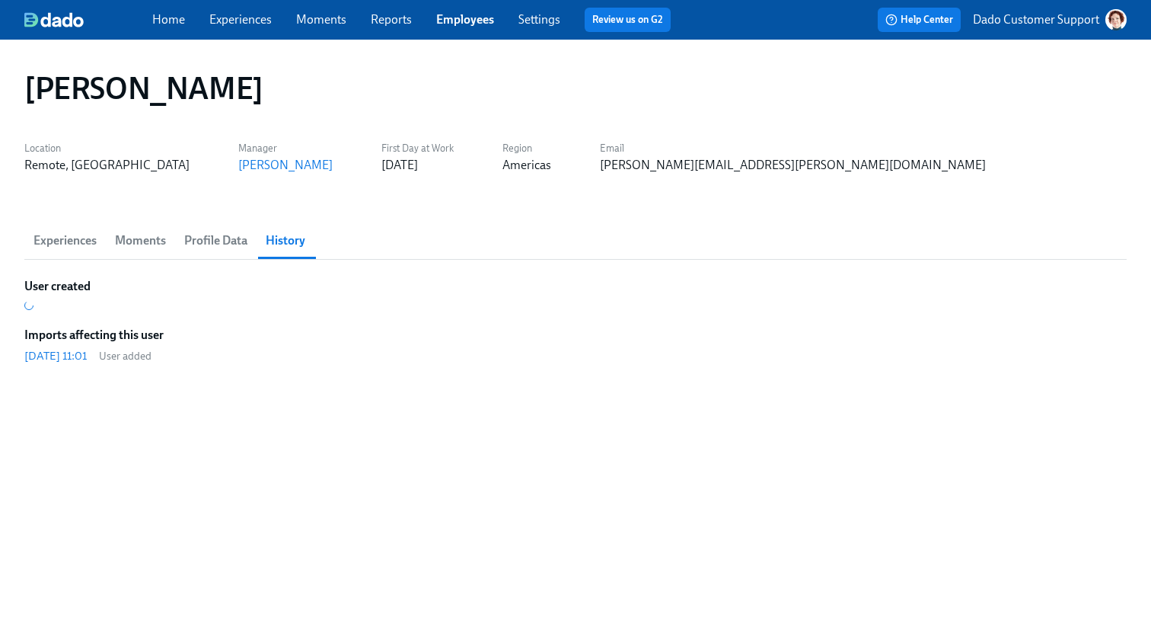
click at [224, 241] on span "Profile Data" at bounding box center [215, 240] width 63 height 21
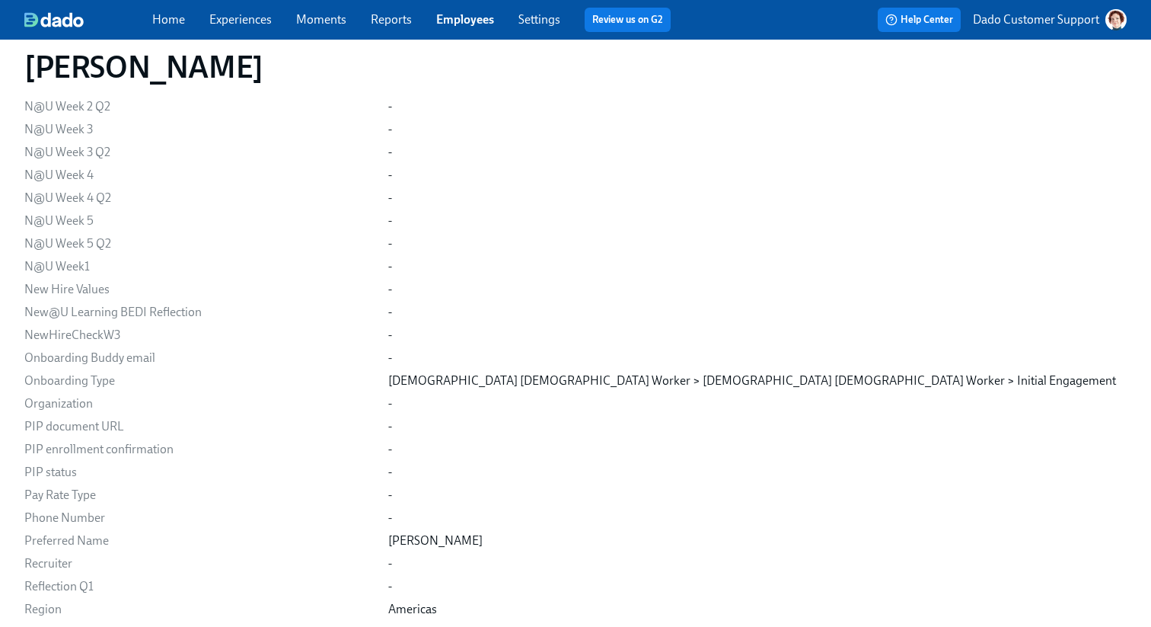
scroll to position [1821, 0]
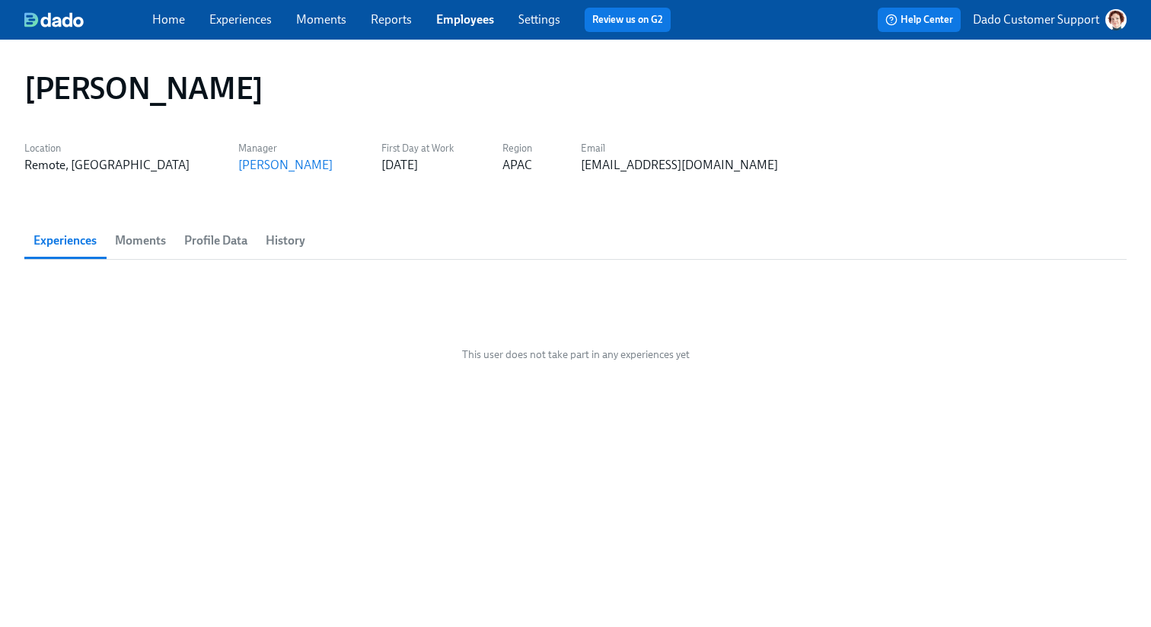
click at [190, 241] on span "Profile Data" at bounding box center [215, 240] width 63 height 21
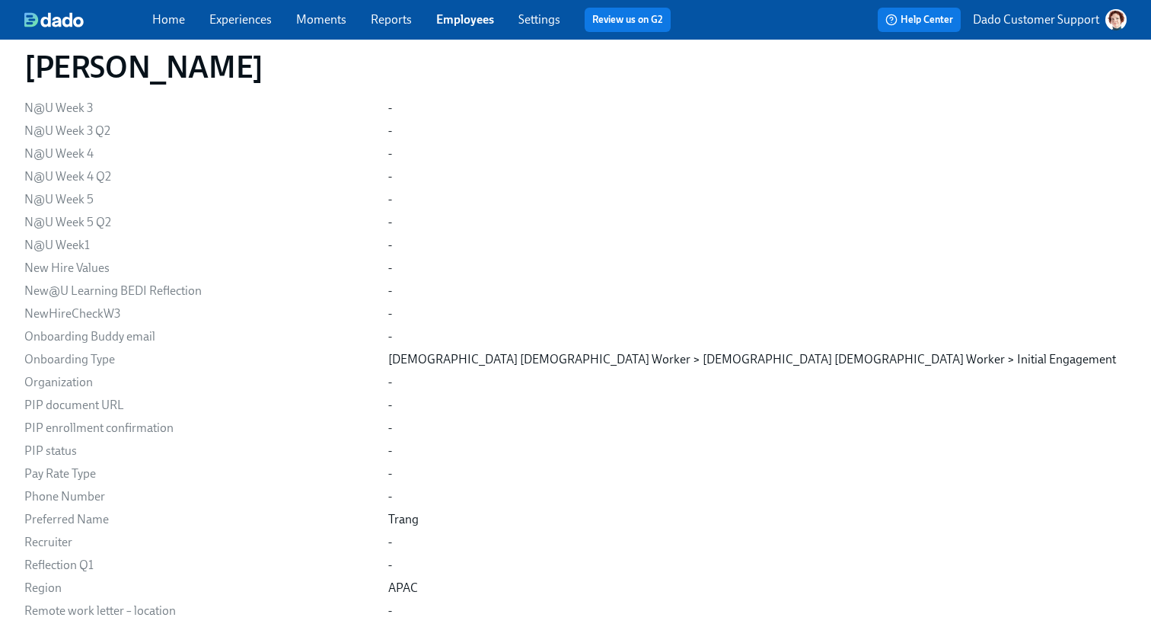
scroll to position [1779, 0]
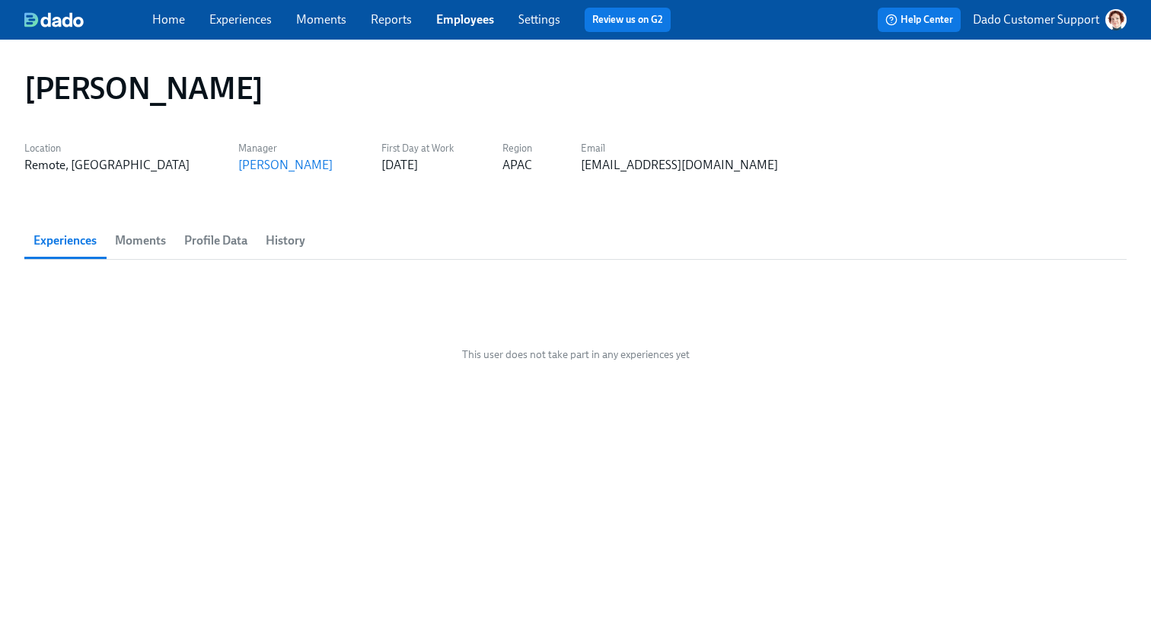
click at [218, 226] on button "Profile Data" at bounding box center [215, 240] width 81 height 37
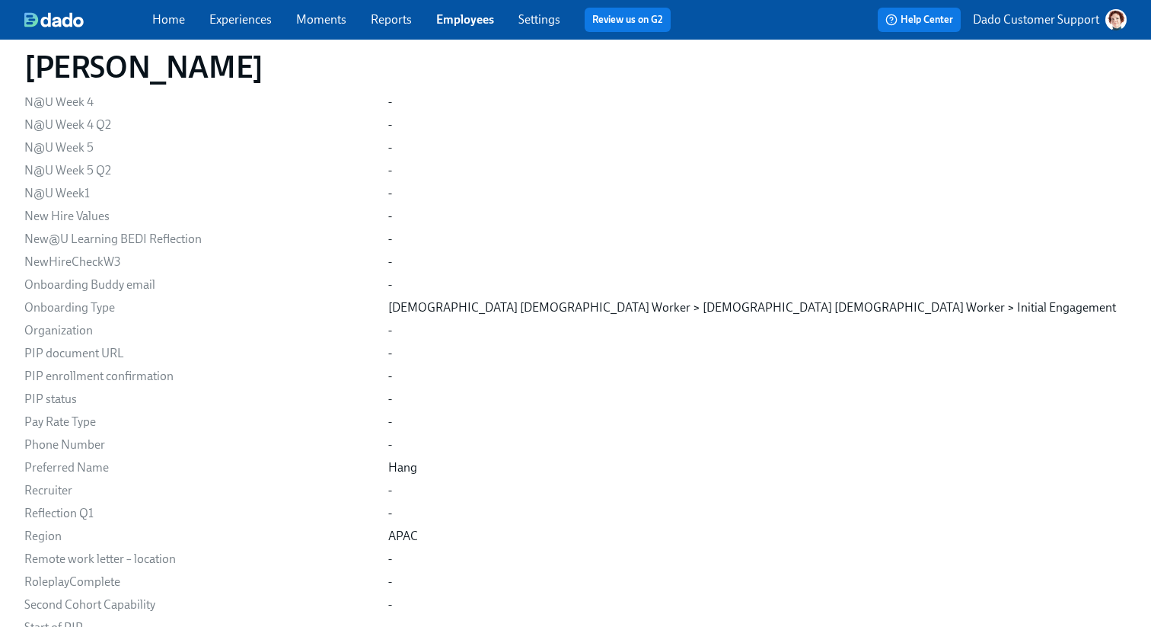
scroll to position [1875, 0]
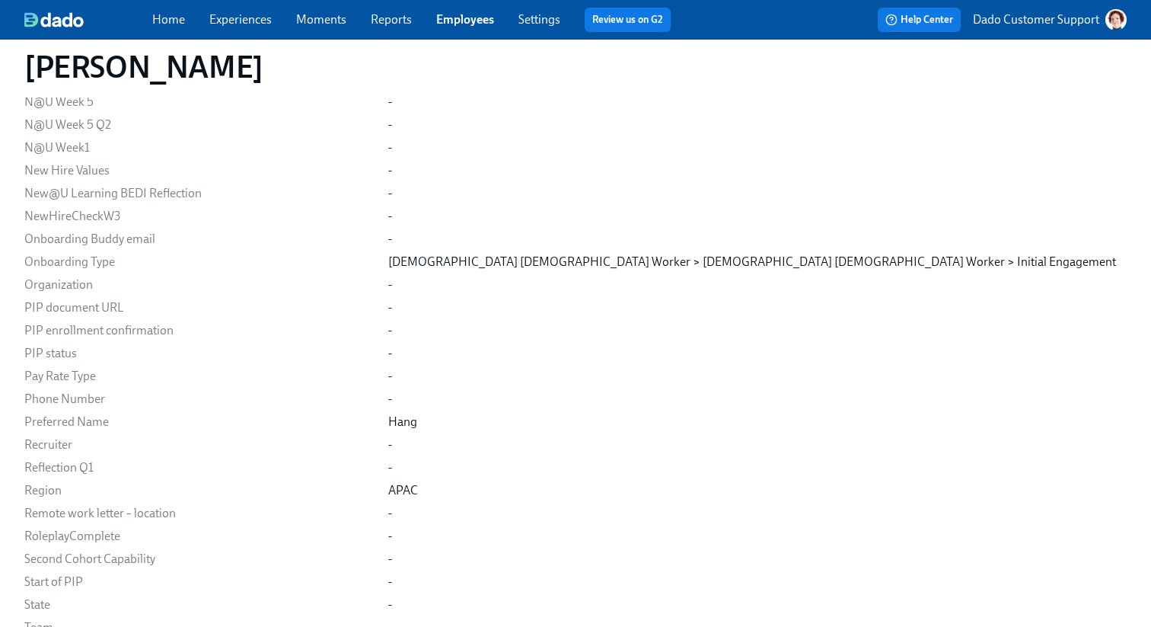
click at [228, 34] on div "Home Experiences Moments Reports Employees Settings Review us on G2 Help Center…" at bounding box center [575, 20] width 1151 height 40
click at [229, 26] on link "Experiences" at bounding box center [240, 19] width 62 height 14
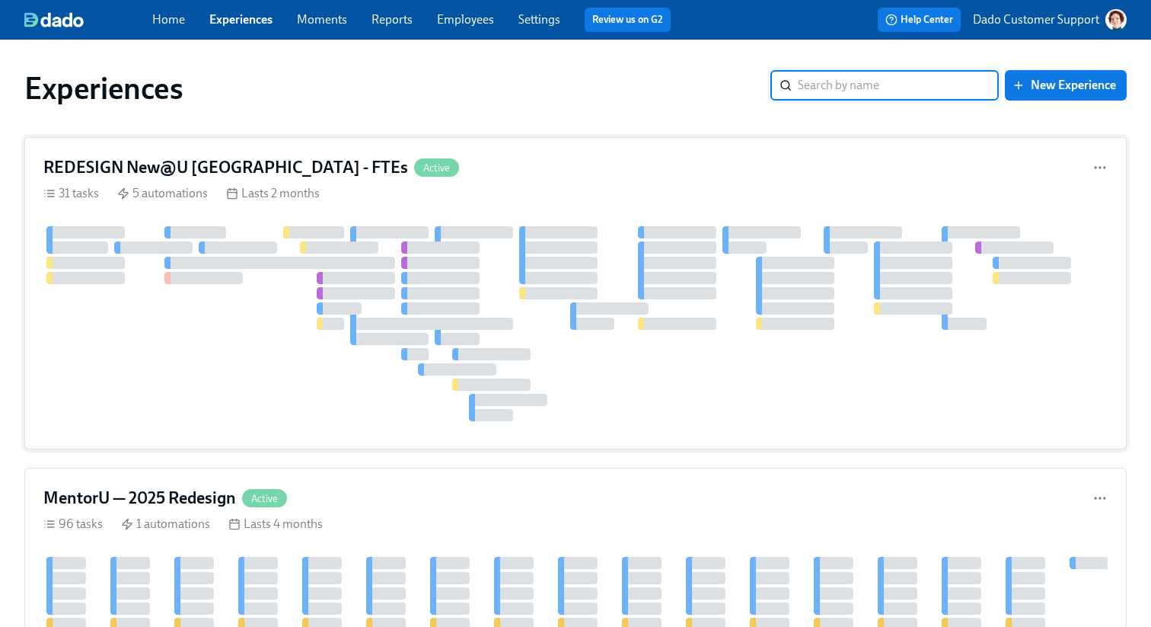
click at [269, 324] on div at bounding box center [575, 323] width 1064 height 195
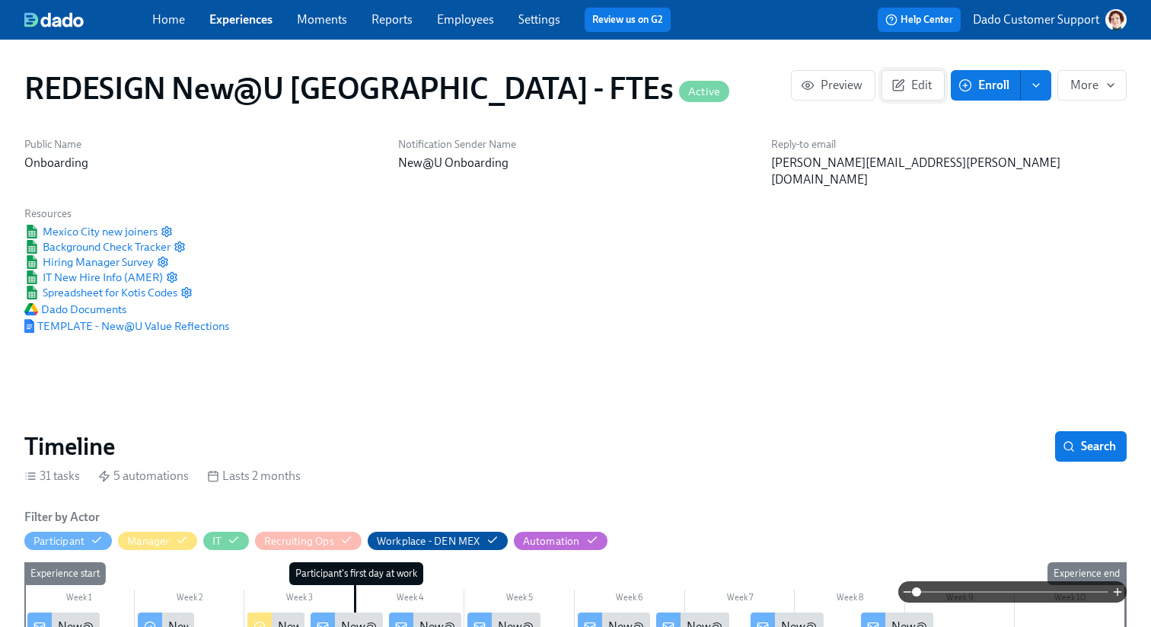
click at [919, 81] on span "Edit" at bounding box center [913, 85] width 37 height 15
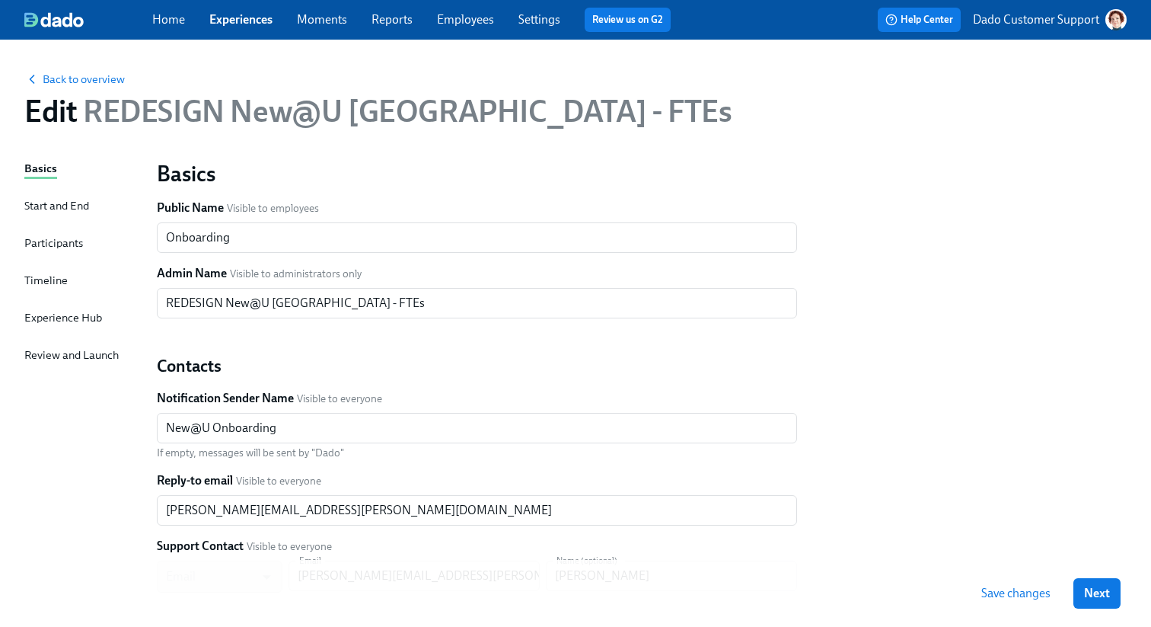
click at [53, 245] on div "Participants" at bounding box center [53, 243] width 59 height 17
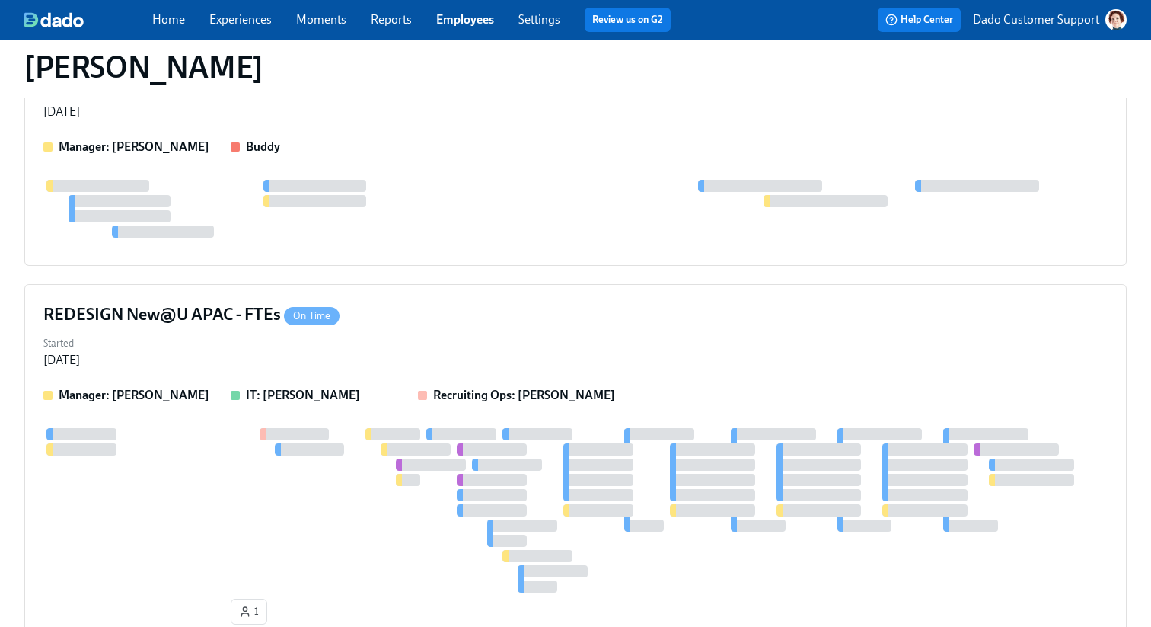
scroll to position [369, 0]
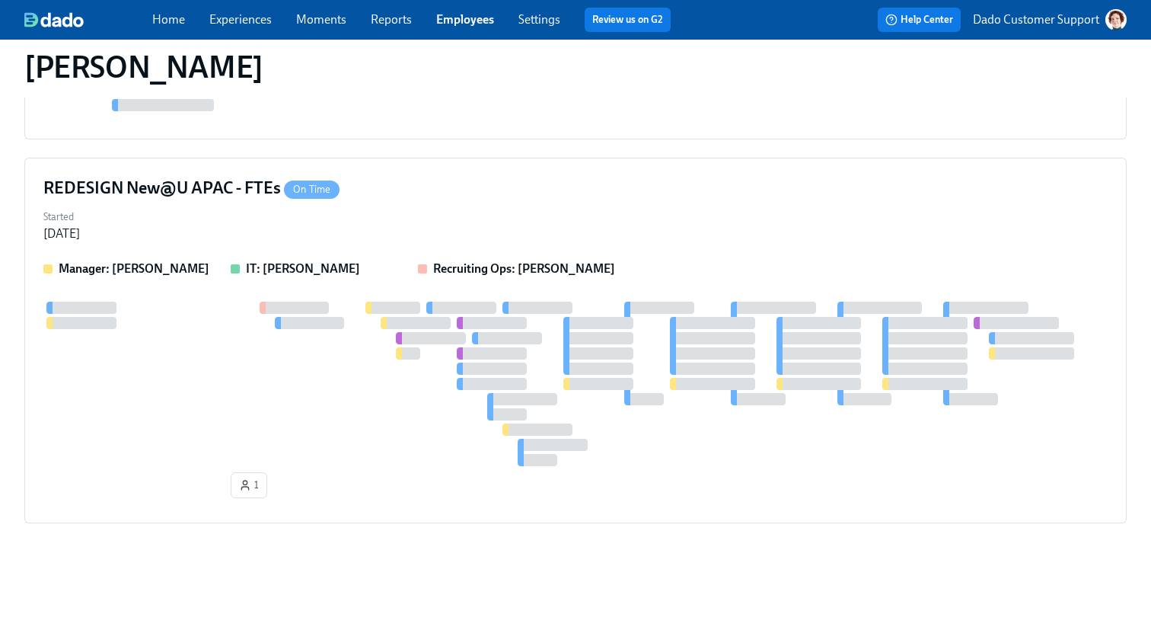
click at [162, 60] on h1 "Dion Gottron" at bounding box center [143, 67] width 239 height 37
copy h1 "Gottron"
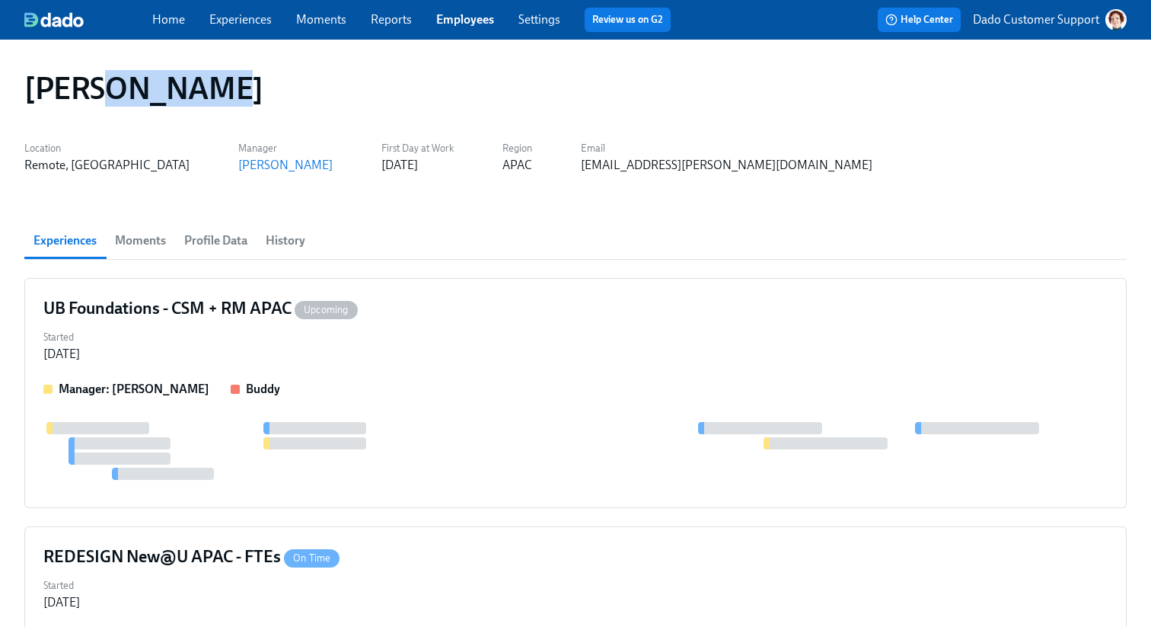
click at [206, 238] on span "Profile Data" at bounding box center [215, 240] width 63 height 21
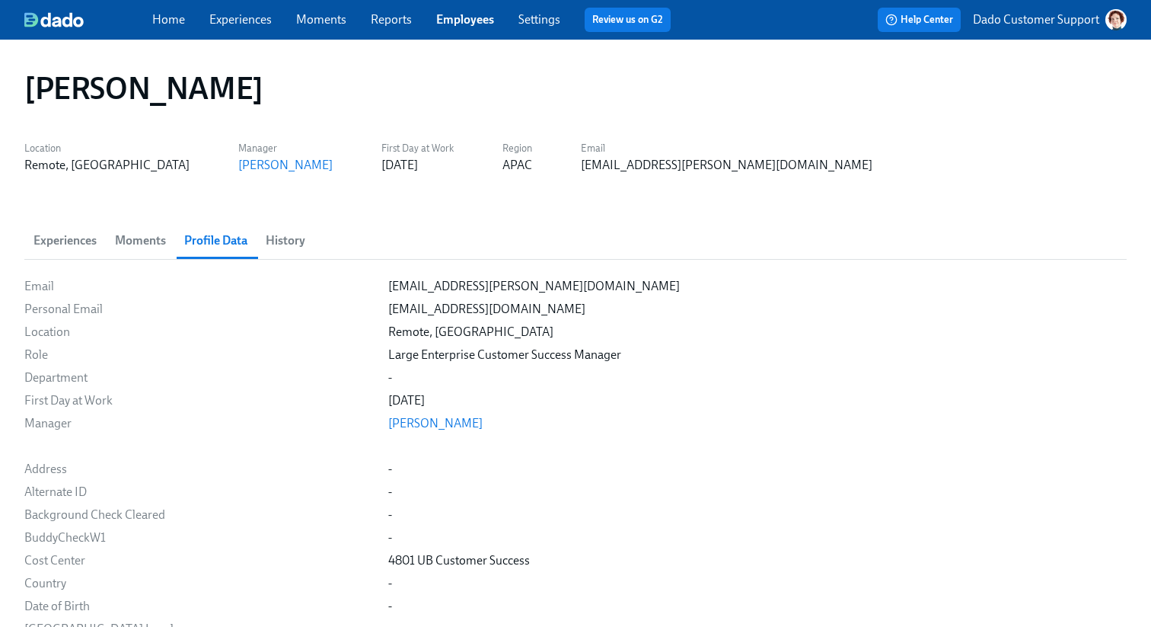
click at [303, 243] on span "History" at bounding box center [286, 240] width 40 height 21
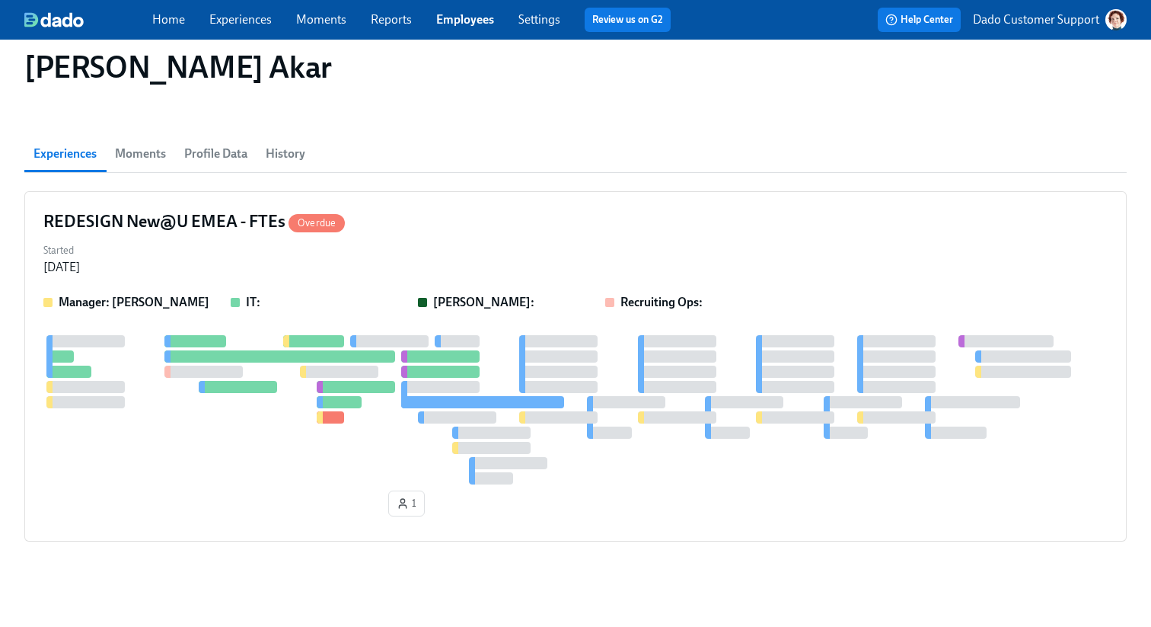
scroll to position [105, 0]
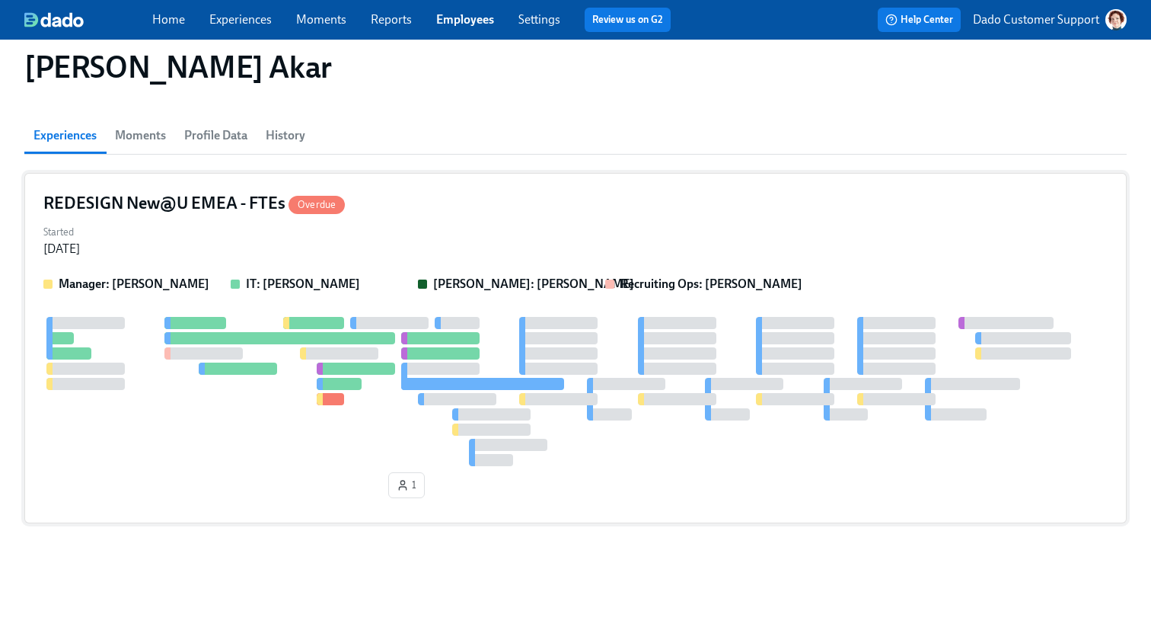
click at [322, 237] on div "Started [DATE]" at bounding box center [575, 239] width 1064 height 37
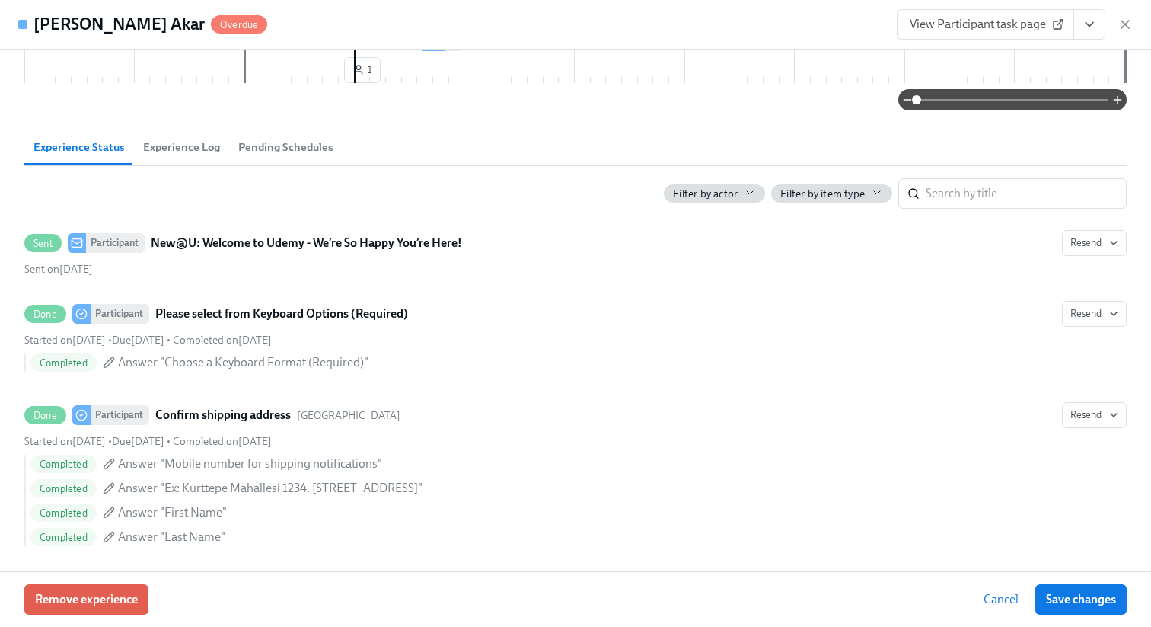
click at [185, 139] on span "Experience Log" at bounding box center [181, 148] width 77 height 18
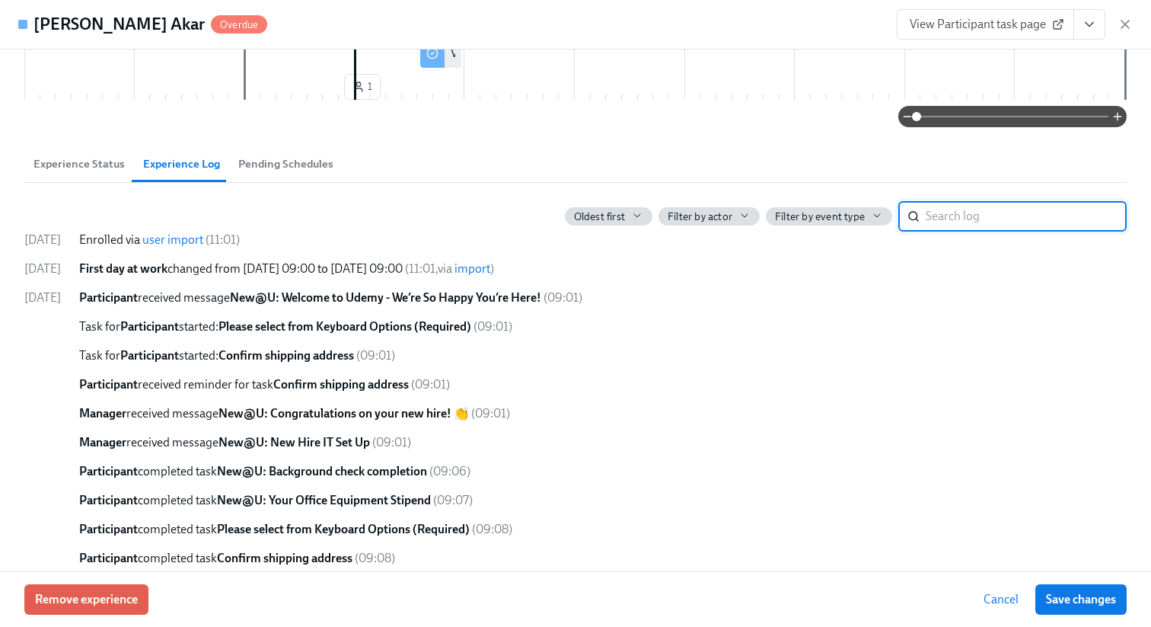
scroll to position [0, 0]
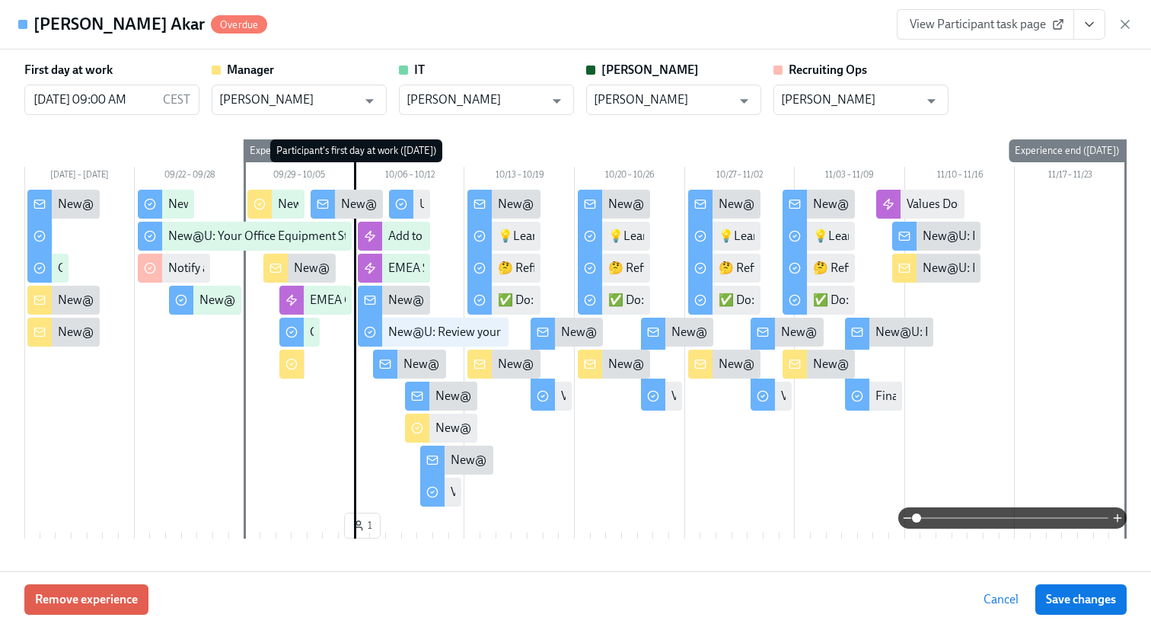
click at [44, 27] on h4 "[PERSON_NAME] Akar" at bounding box center [119, 24] width 171 height 23
